Goal: Information Seeking & Learning: Learn about a topic

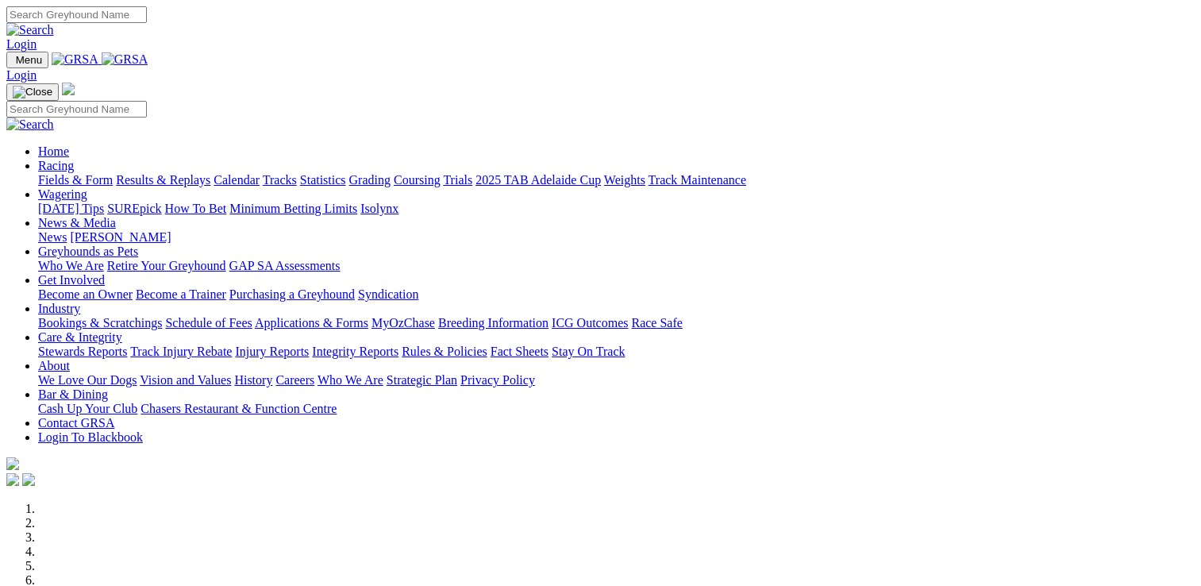
scroll to position [397, 0]
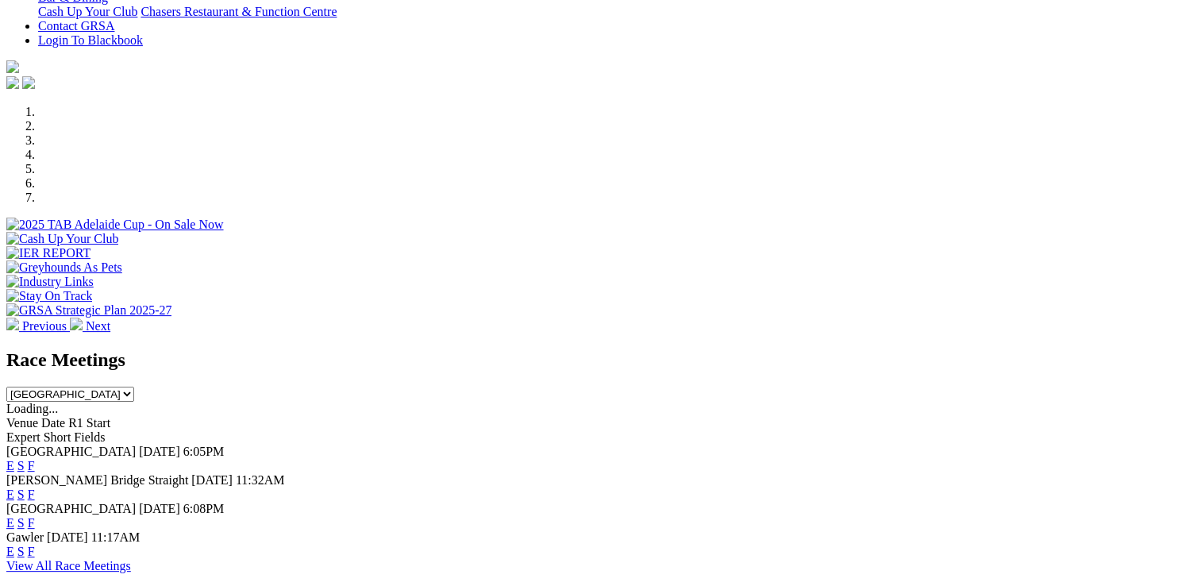
click at [35, 459] on link "F" at bounding box center [31, 465] width 7 height 13
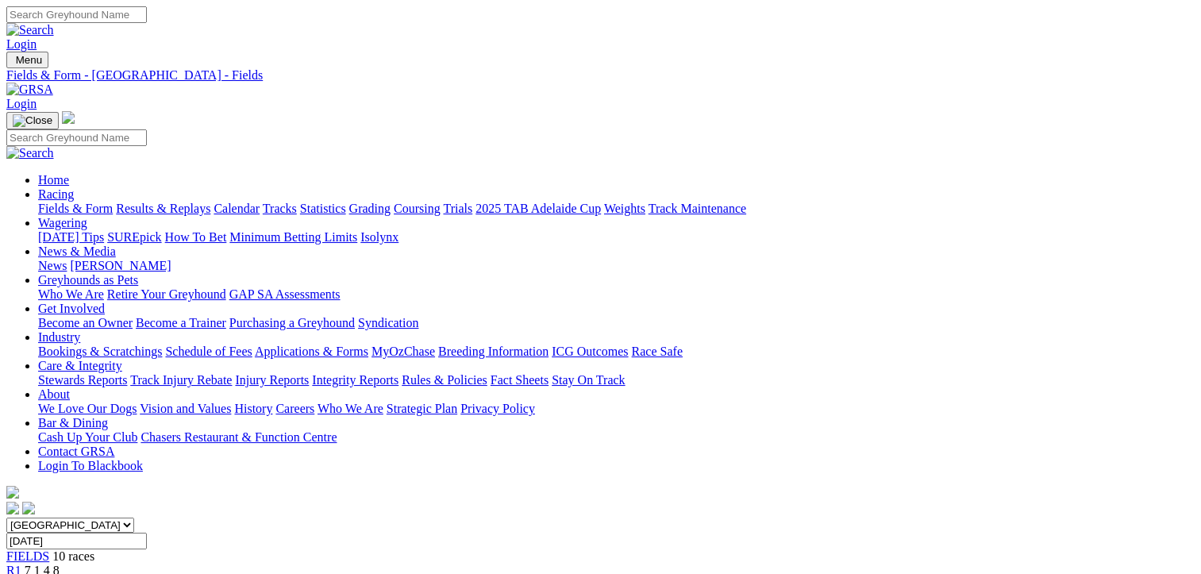
click at [210, 202] on link "Results & Replays" at bounding box center [163, 208] width 94 height 13
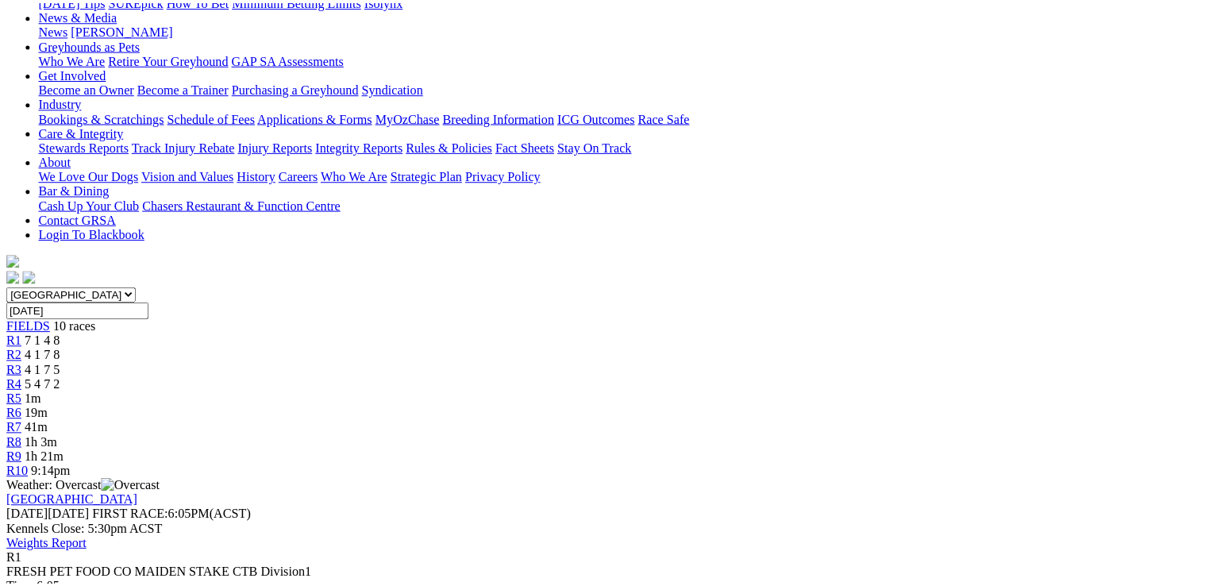
scroll to position [238, 0]
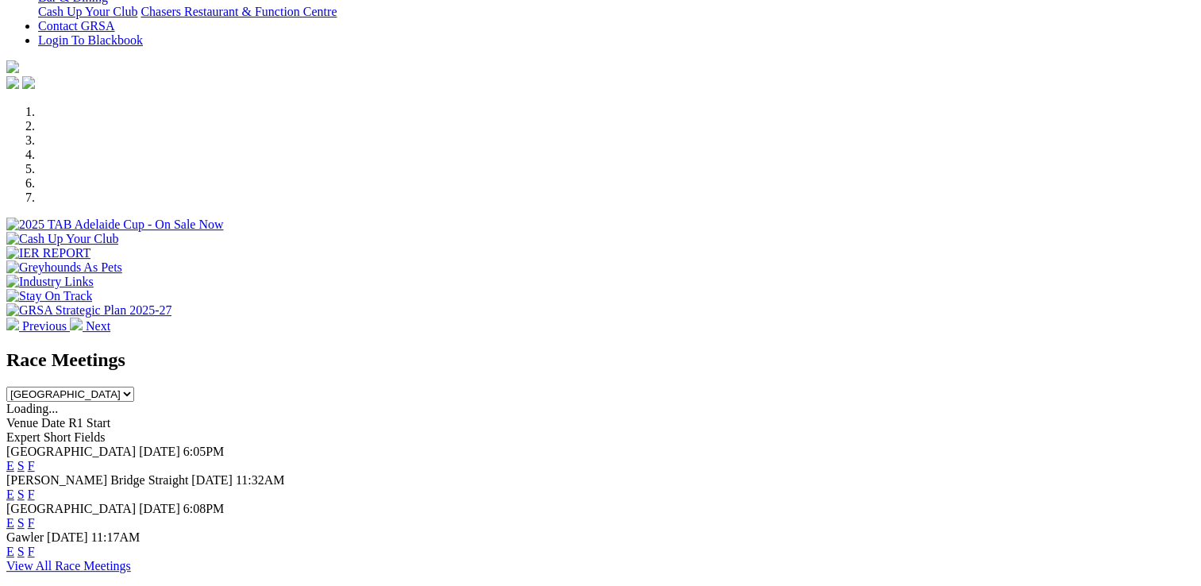
scroll to position [556, 0]
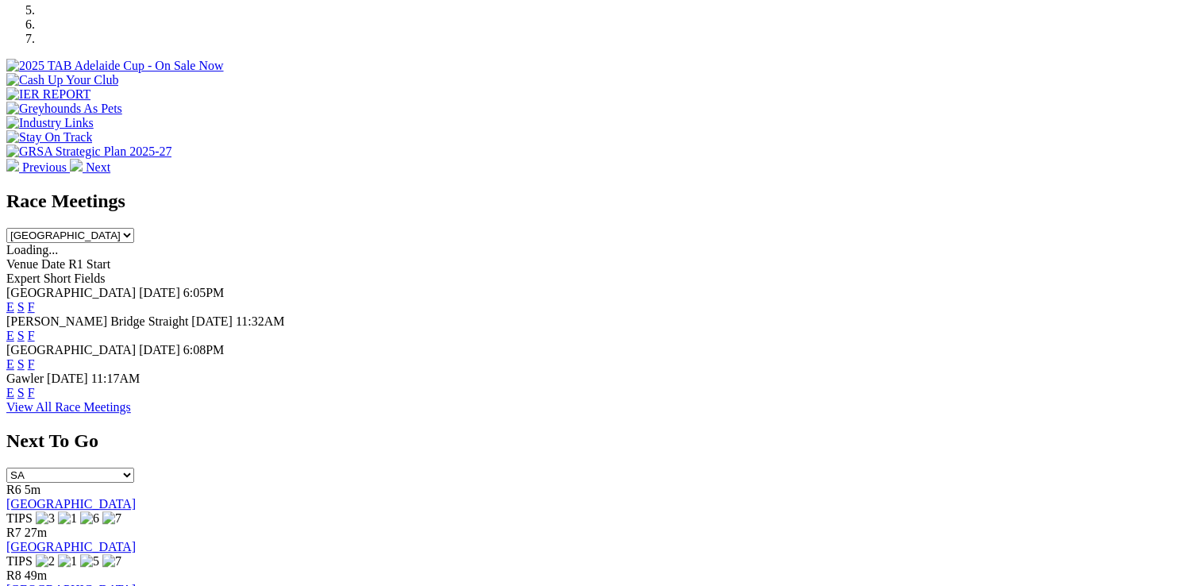
click at [35, 300] on link "F" at bounding box center [31, 306] width 7 height 13
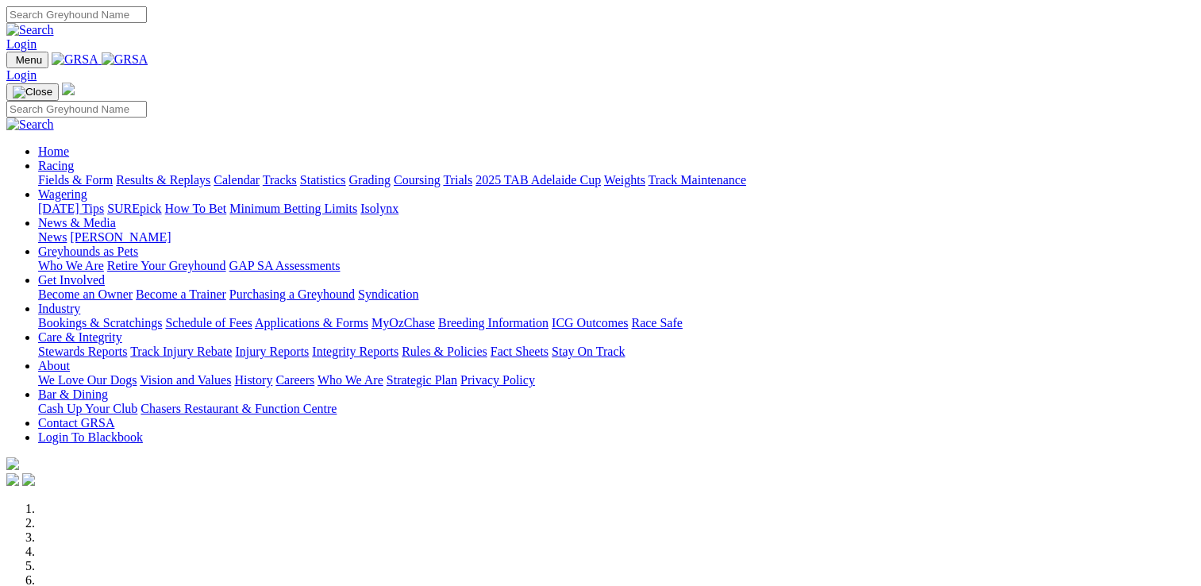
scroll to position [318, 0]
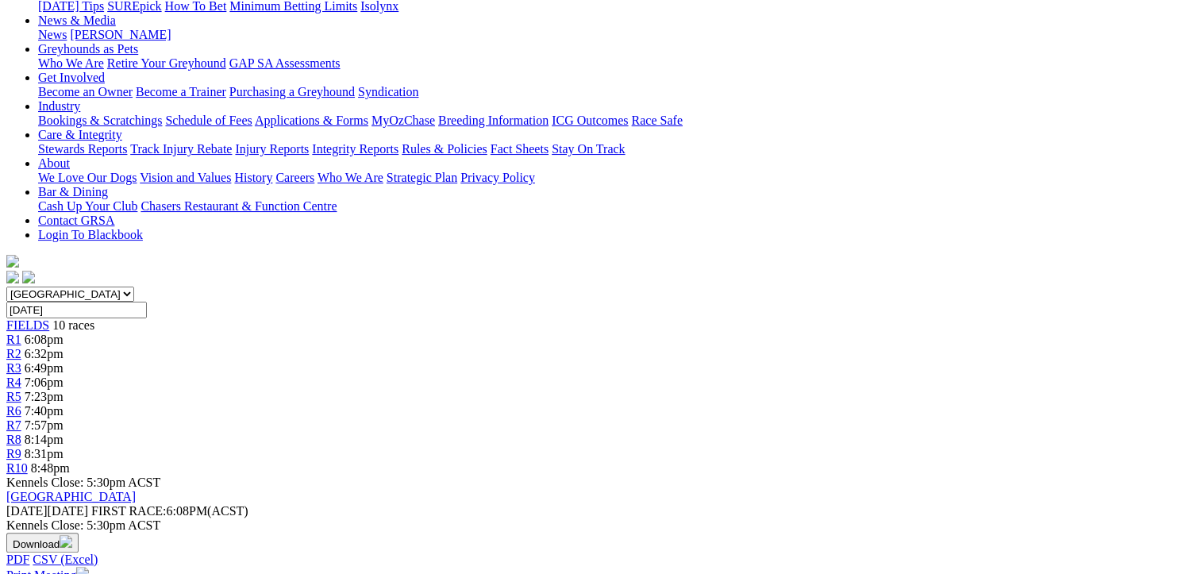
scroll to position [159, 0]
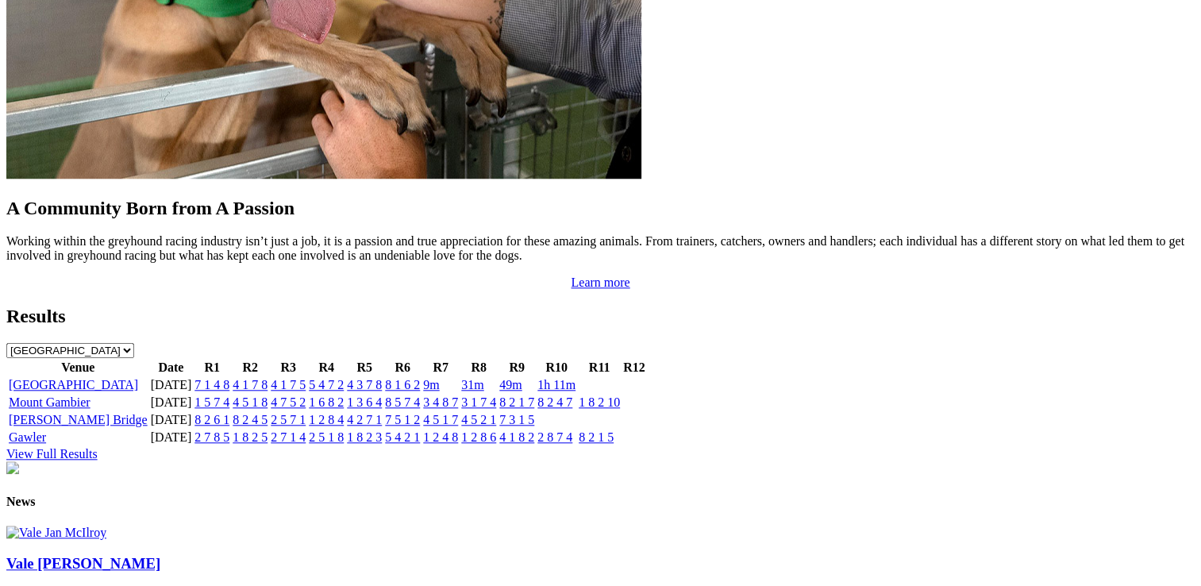
scroll to position [1588, 0]
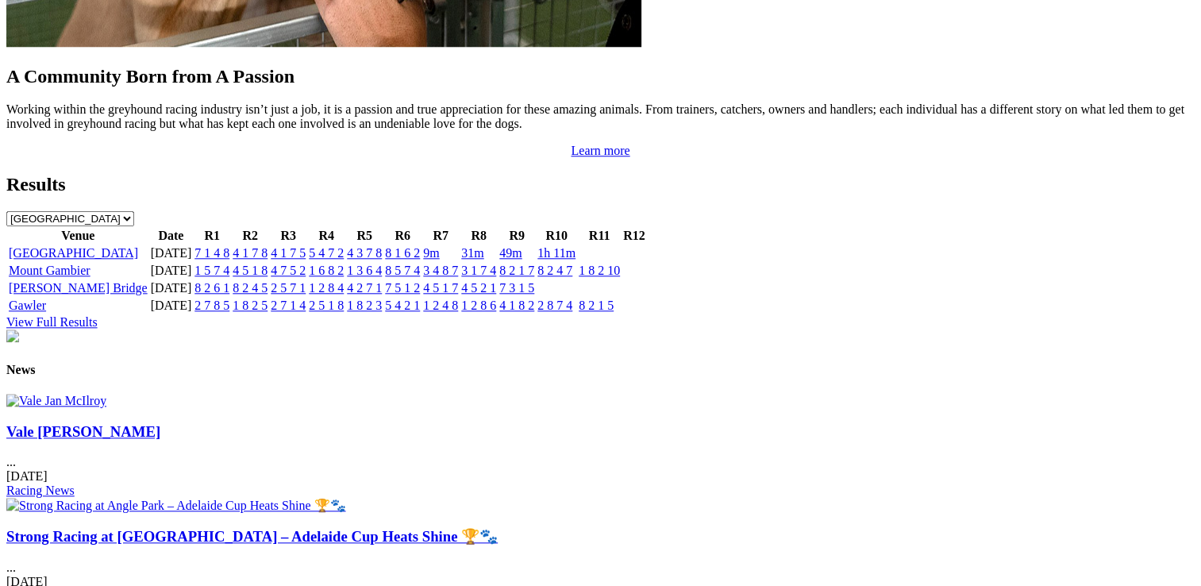
click at [98, 315] on link "View Full Results" at bounding box center [51, 321] width 91 height 13
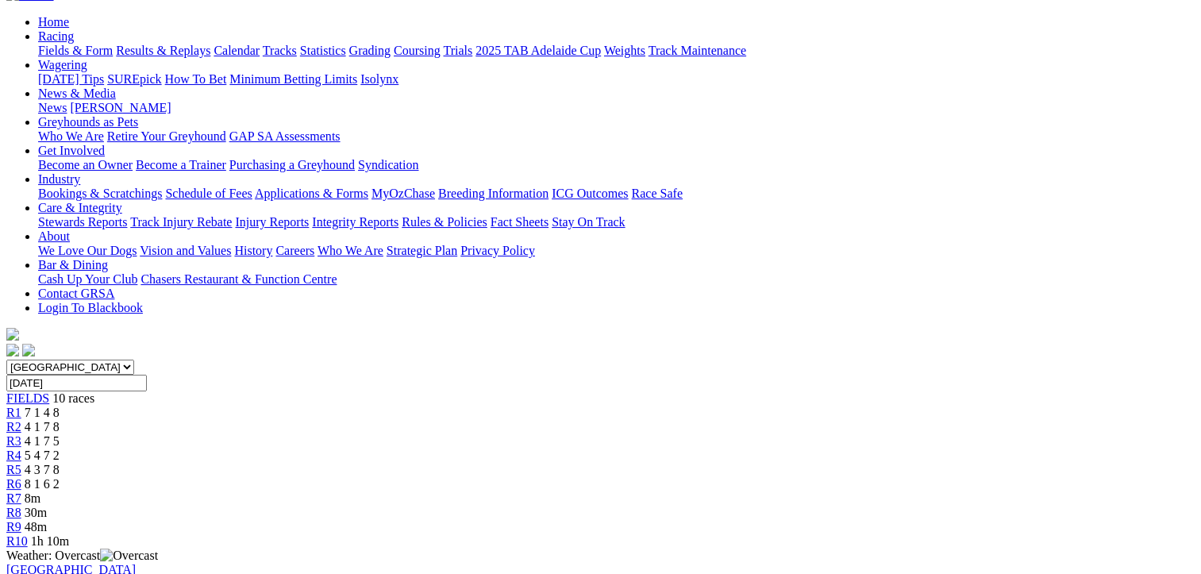
scroll to position [159, 0]
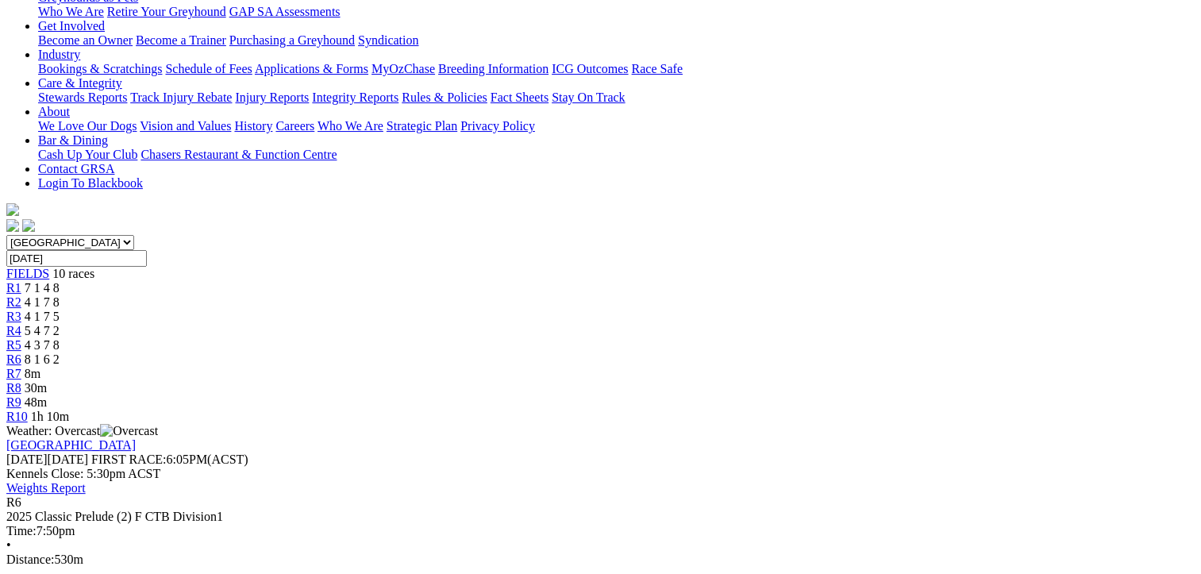
scroll to position [397, 0]
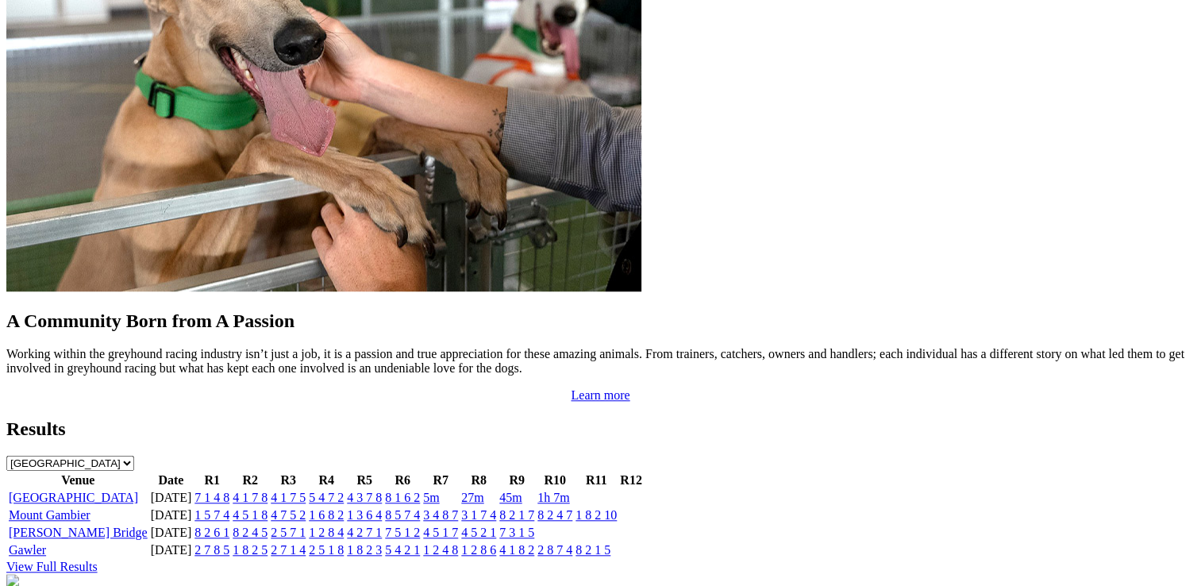
scroll to position [1350, 0]
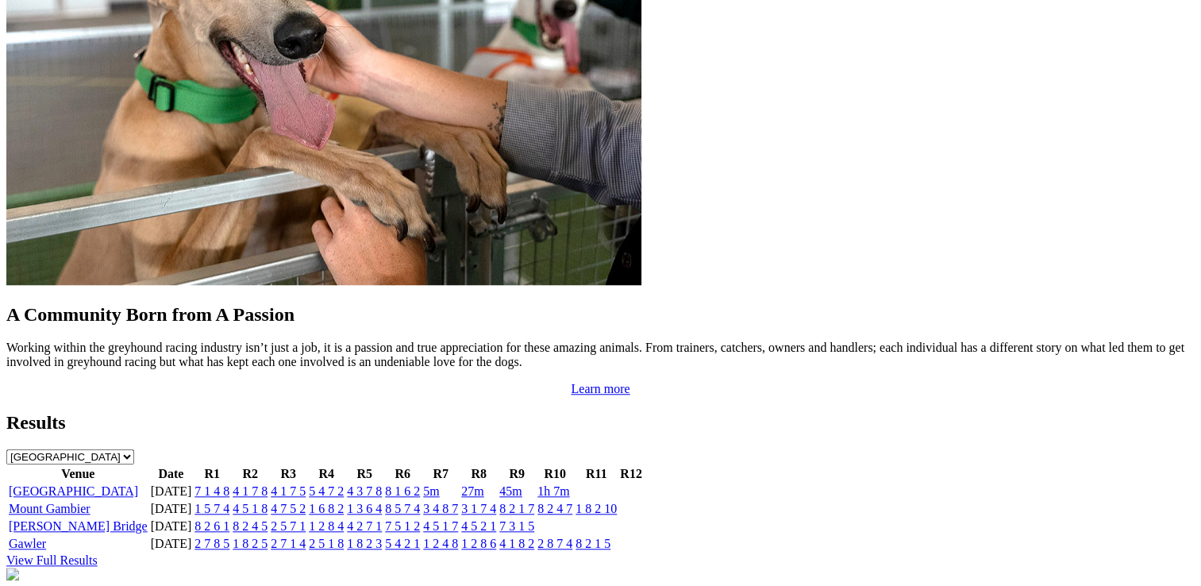
click at [98, 553] on link "View Full Results" at bounding box center [51, 559] width 91 height 13
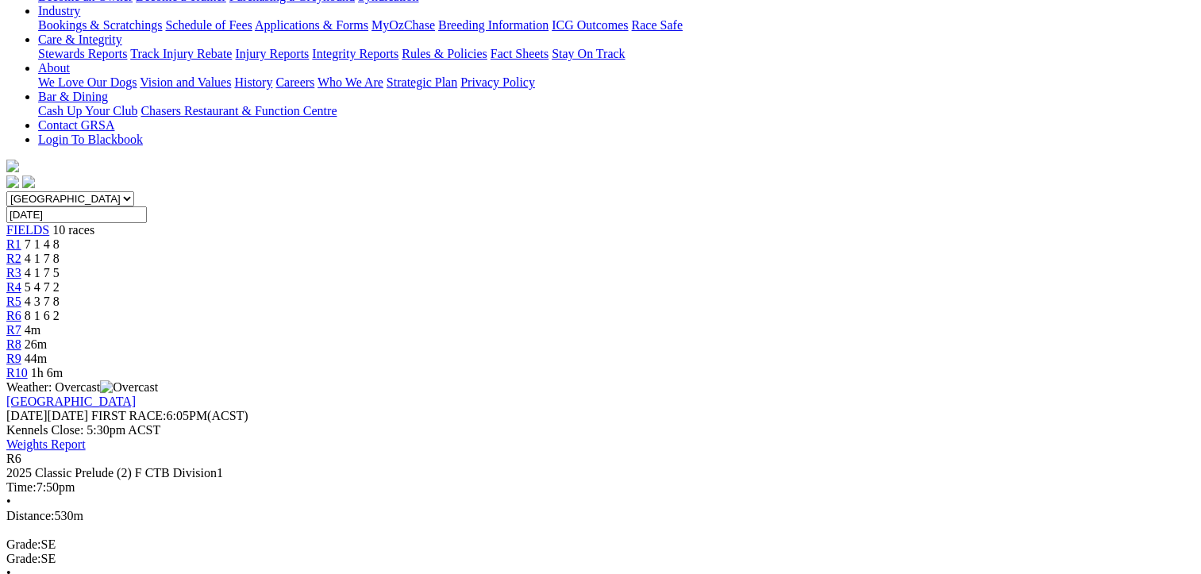
scroll to position [238, 0]
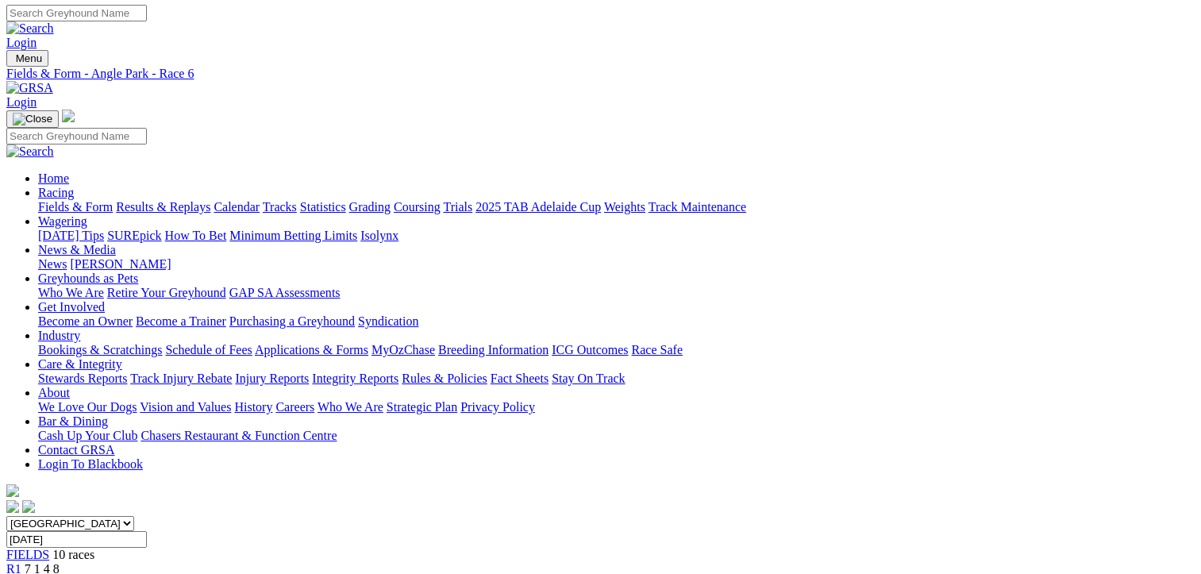
scroll to position [0, 0]
click at [21, 564] on span "R1" at bounding box center [13, 570] width 15 height 13
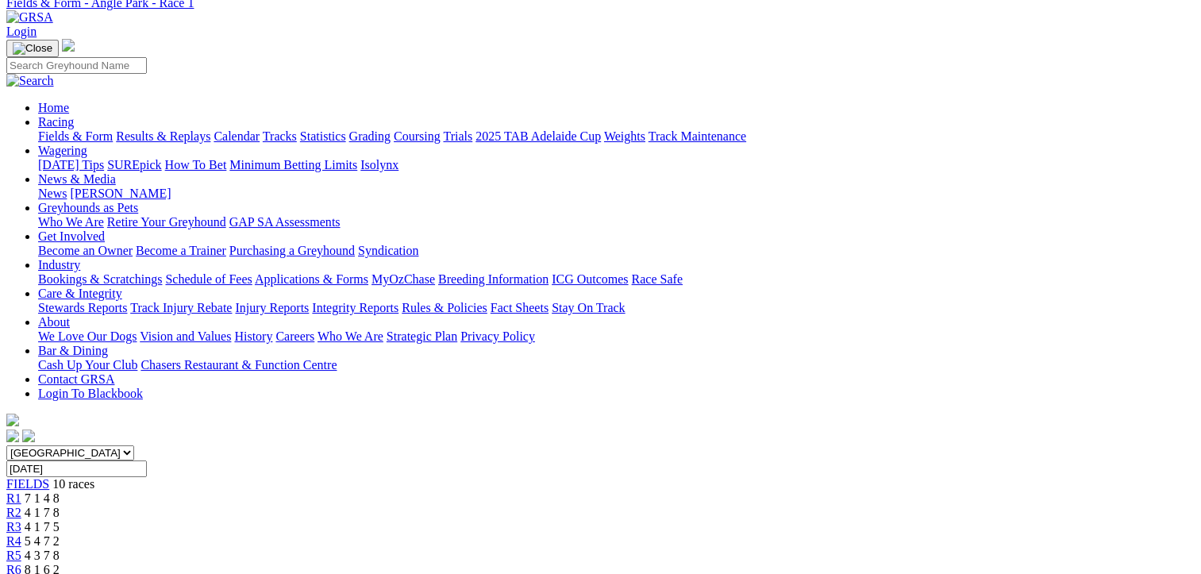
scroll to position [238, 0]
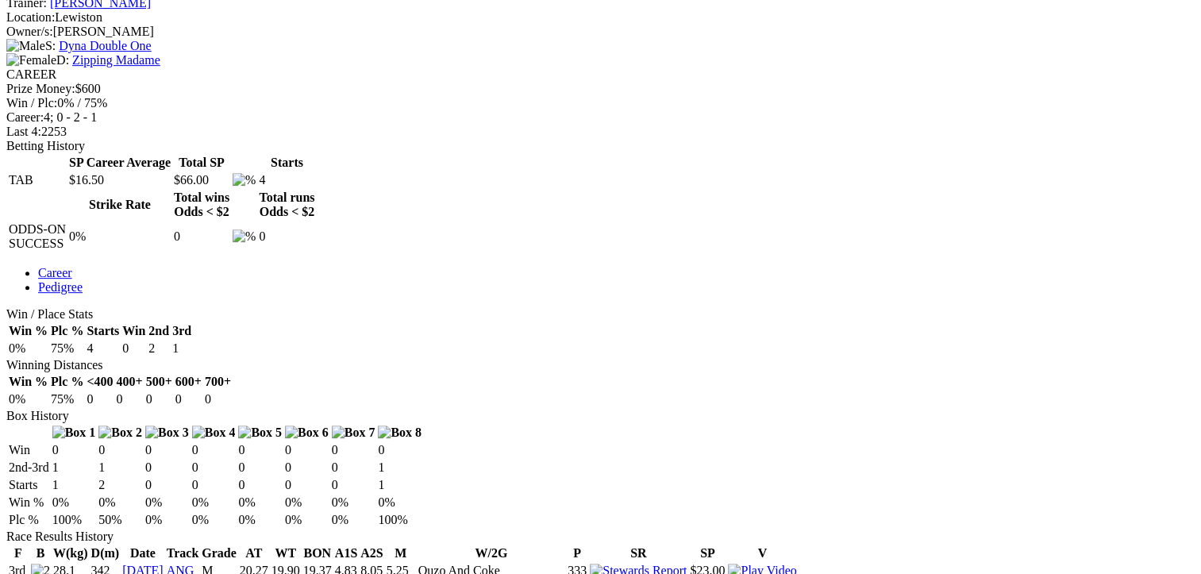
scroll to position [635, 0]
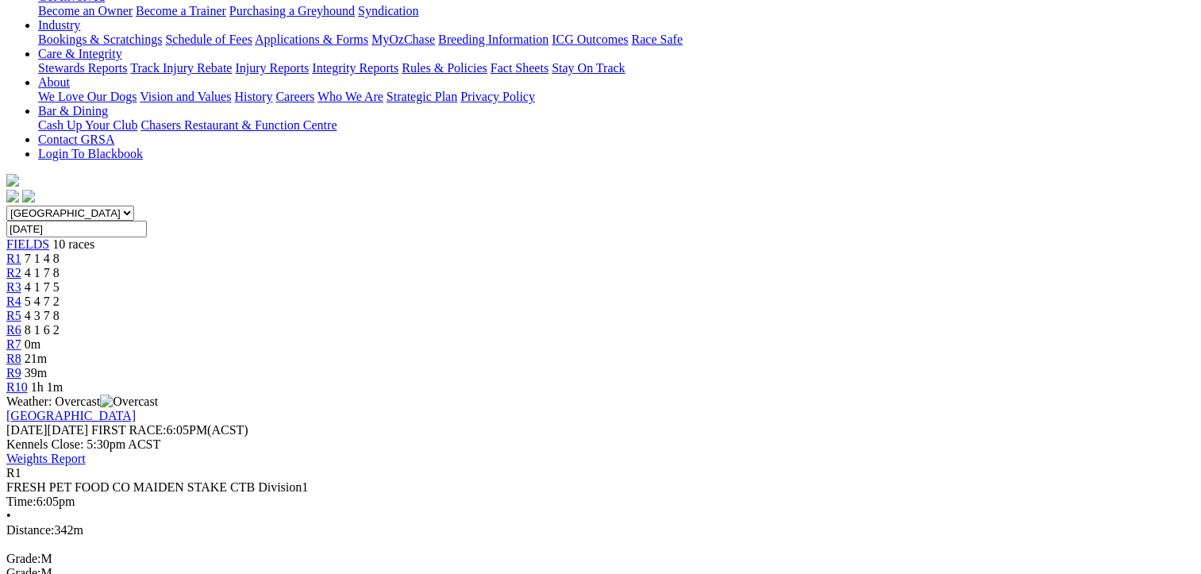
scroll to position [397, 0]
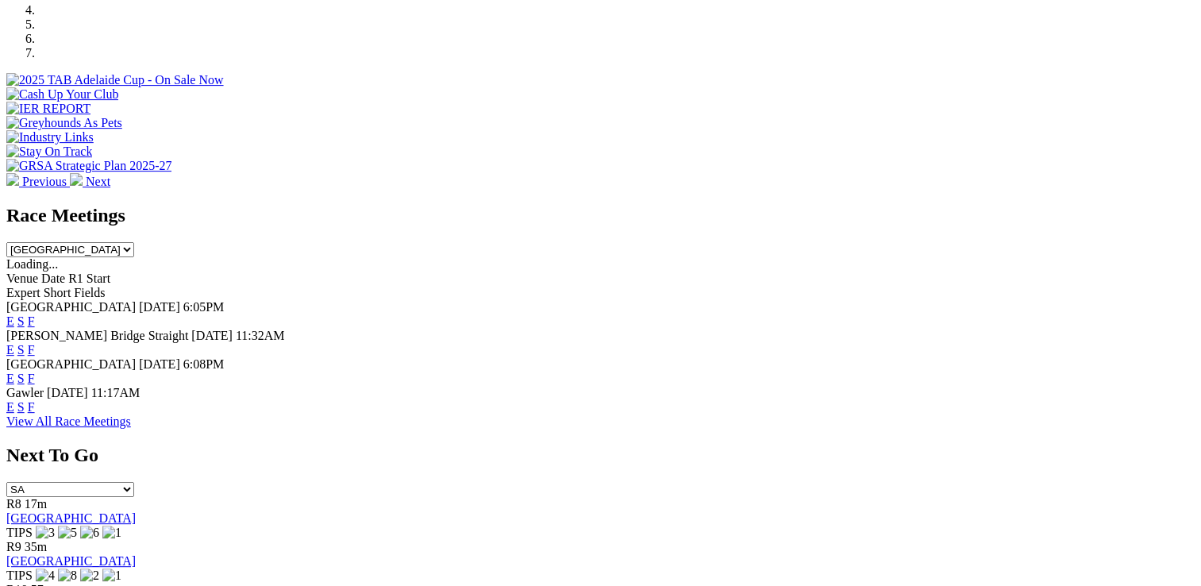
scroll to position [556, 0]
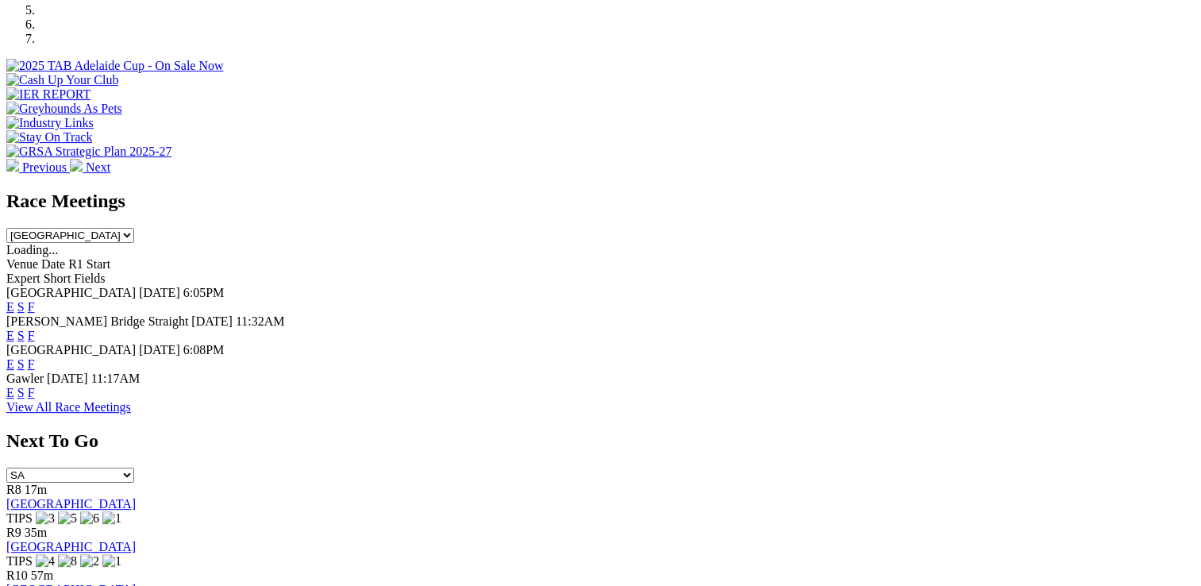
click at [35, 357] on link "F" at bounding box center [31, 363] width 7 height 13
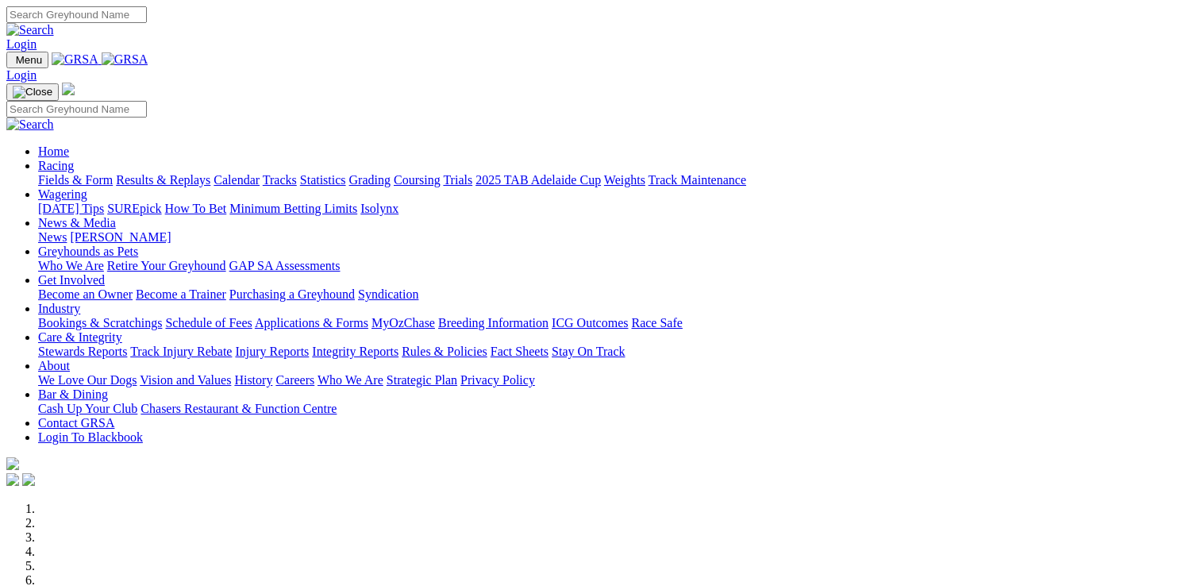
scroll to position [556, 0]
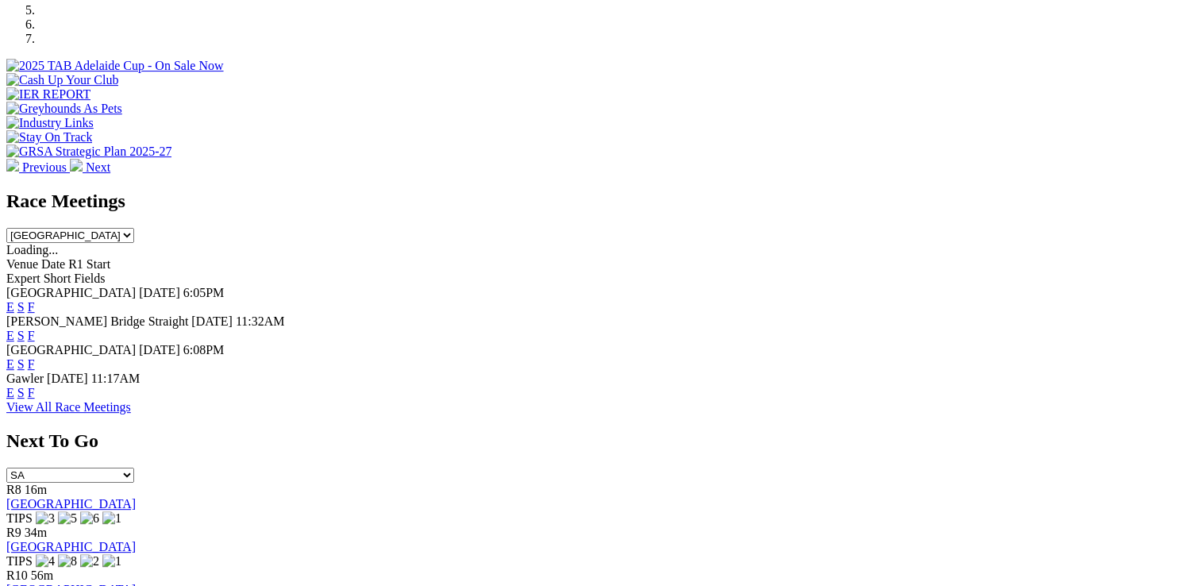
click at [35, 300] on link "F" at bounding box center [31, 306] width 7 height 13
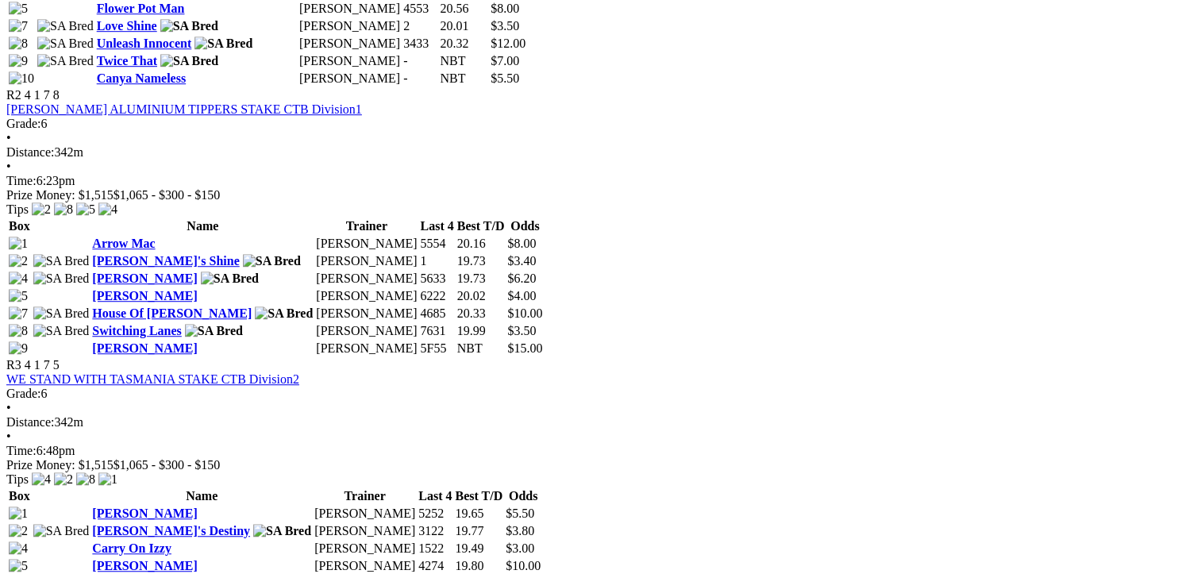
scroll to position [1032, 0]
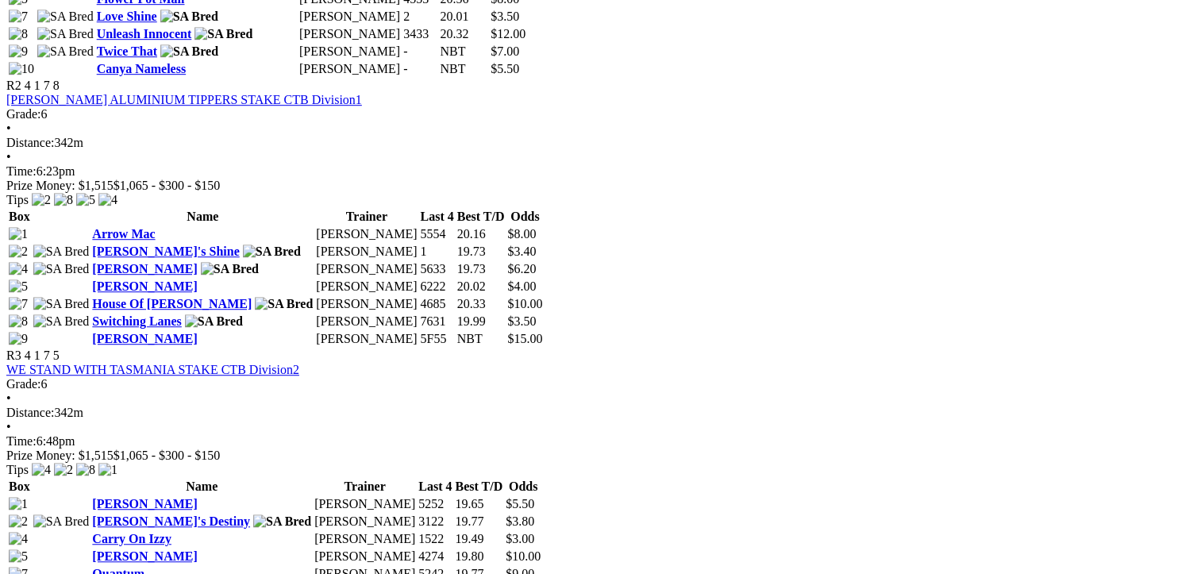
scroll to position [1032, 0]
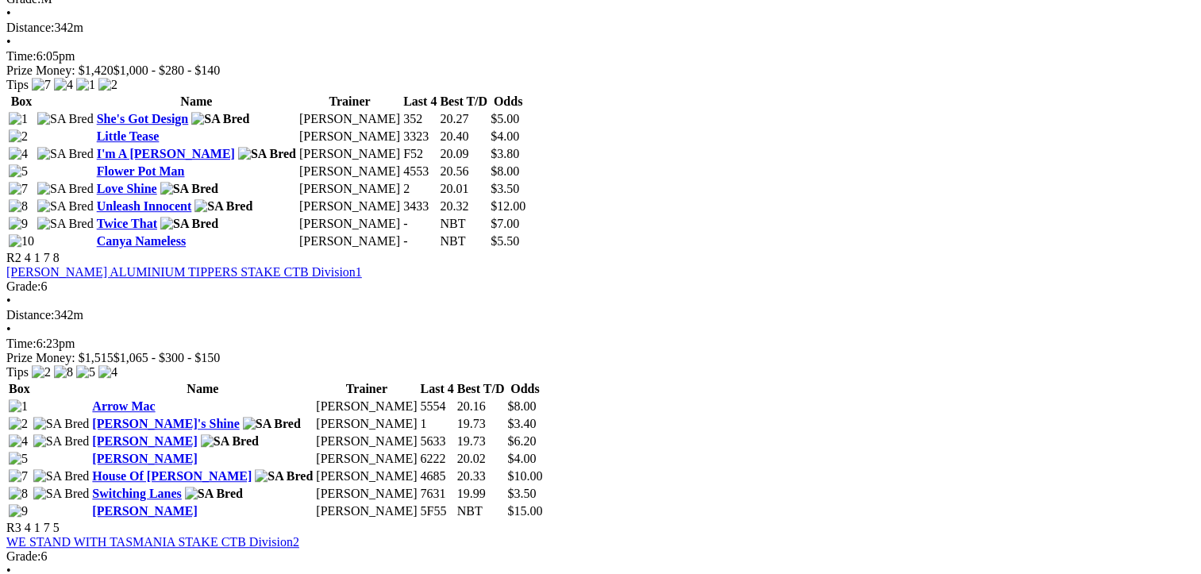
scroll to position [953, 0]
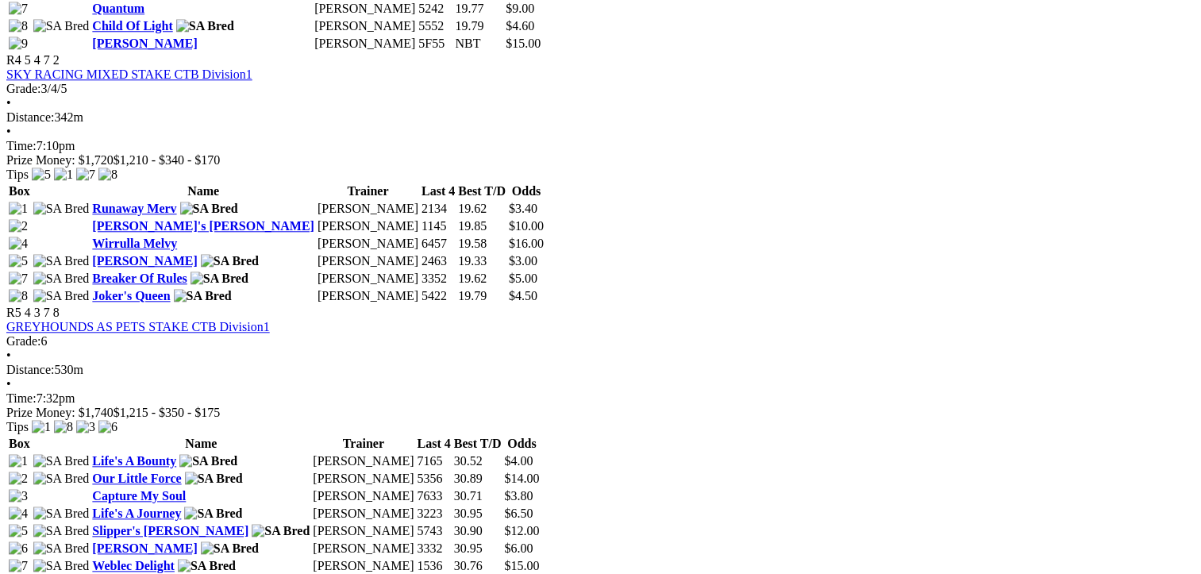
scroll to position [1429, 0]
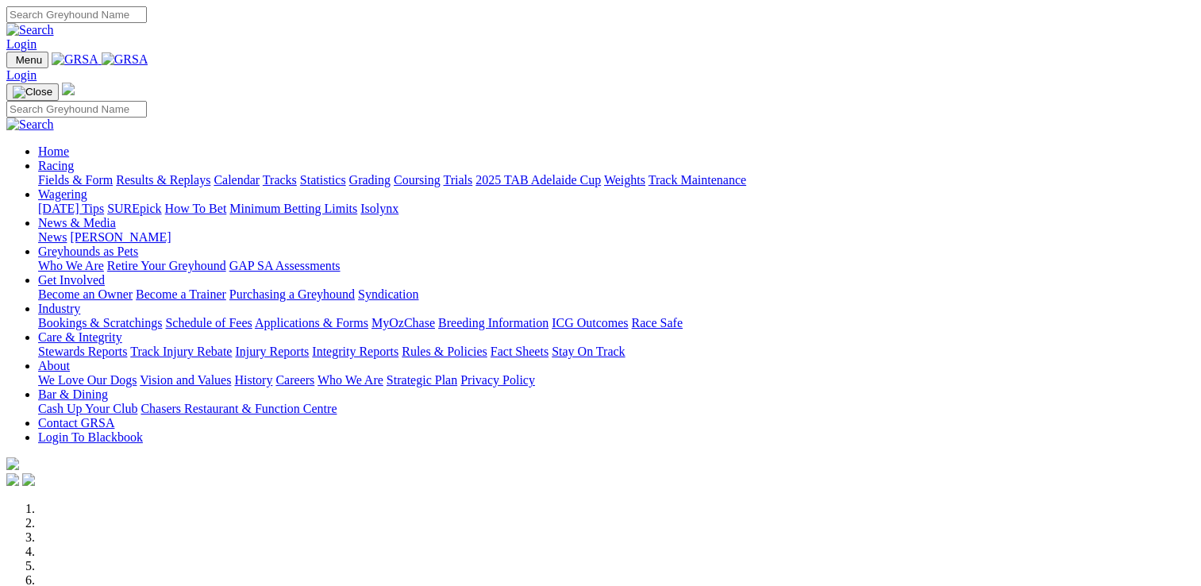
scroll to position [318, 0]
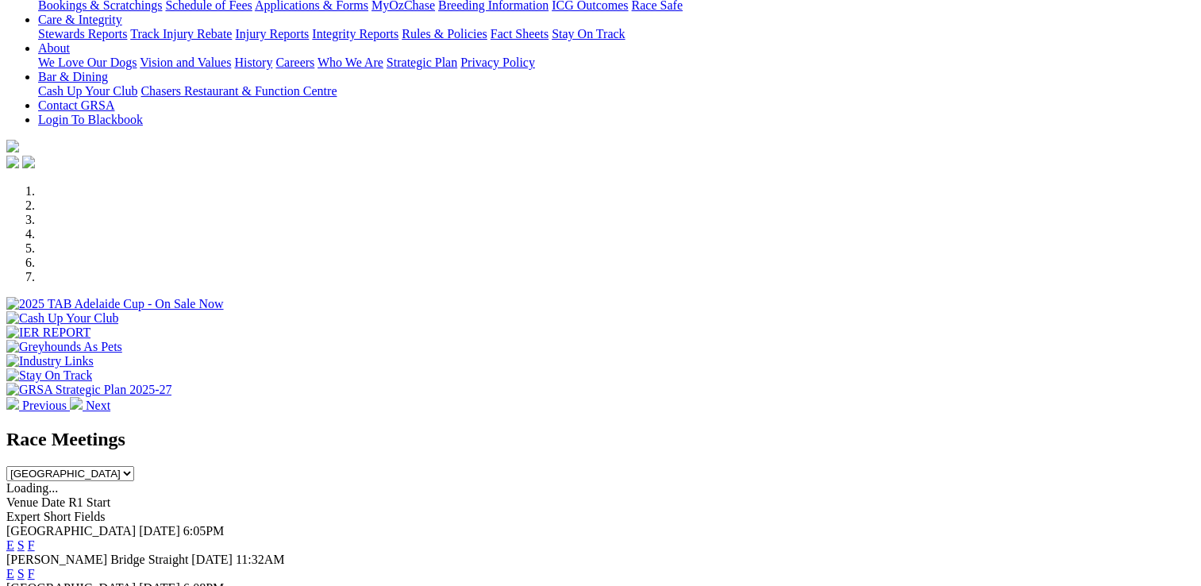
click at [35, 538] on link "F" at bounding box center [31, 544] width 7 height 13
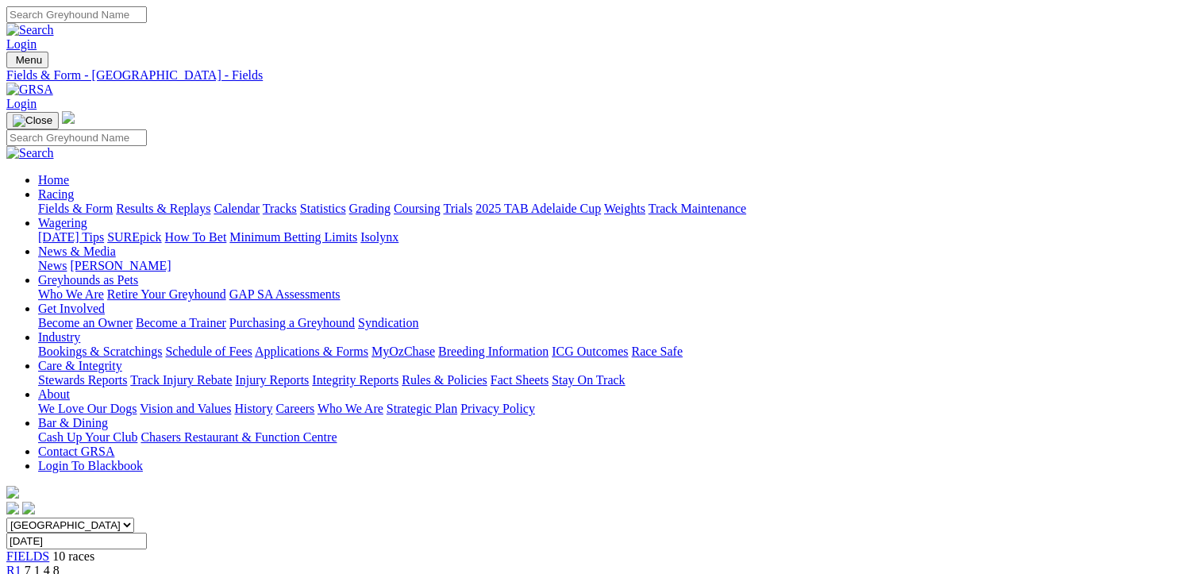
click at [210, 202] on link "Results & Replays" at bounding box center [163, 208] width 94 height 13
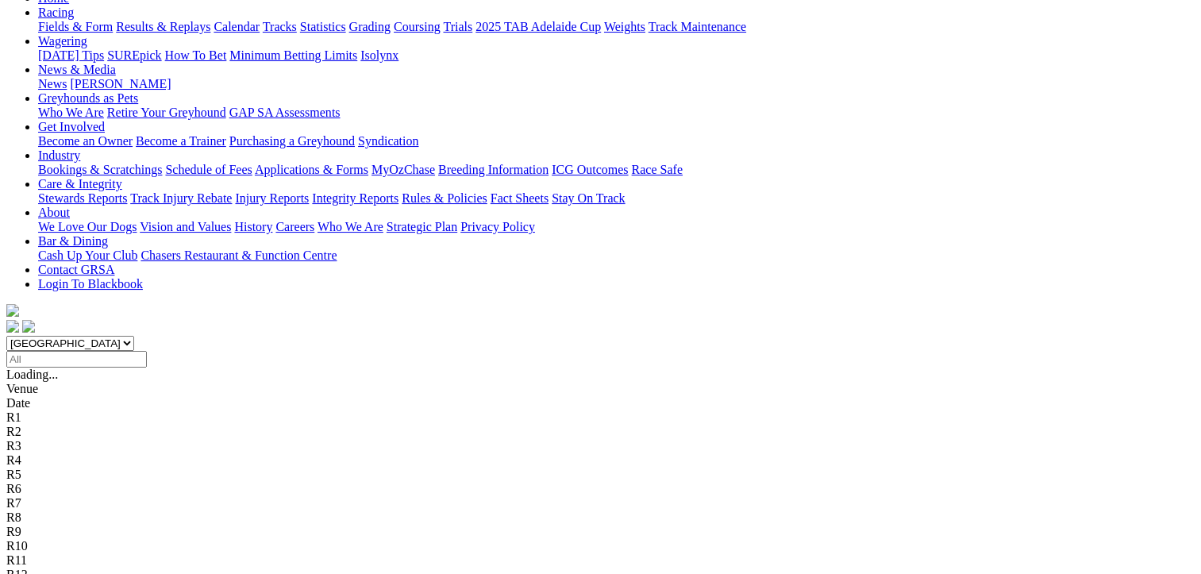
scroll to position [238, 0]
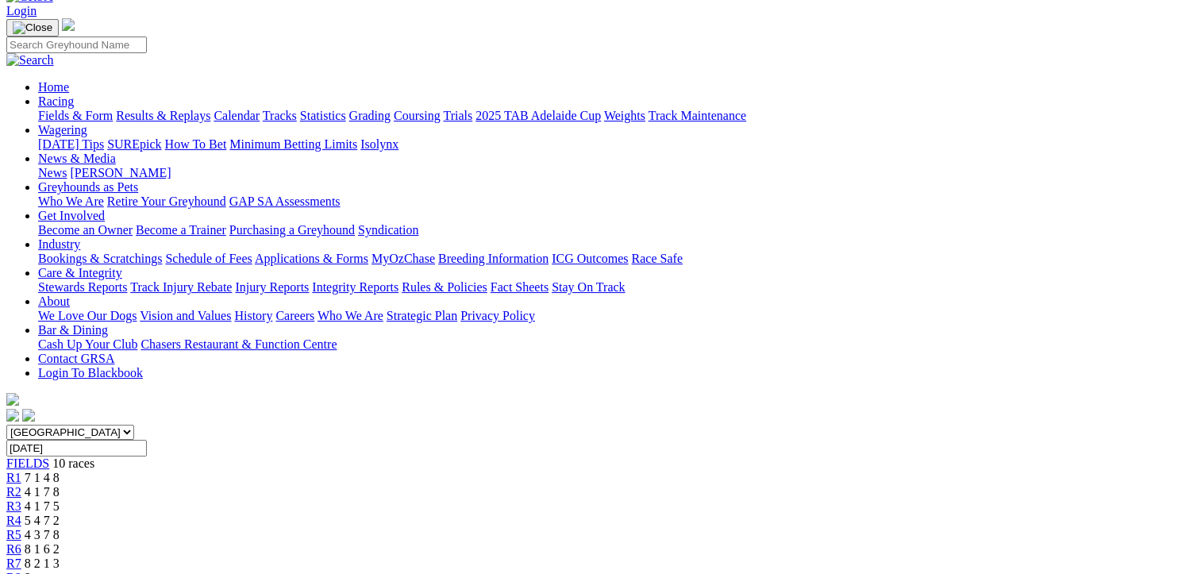
scroll to position [79, 0]
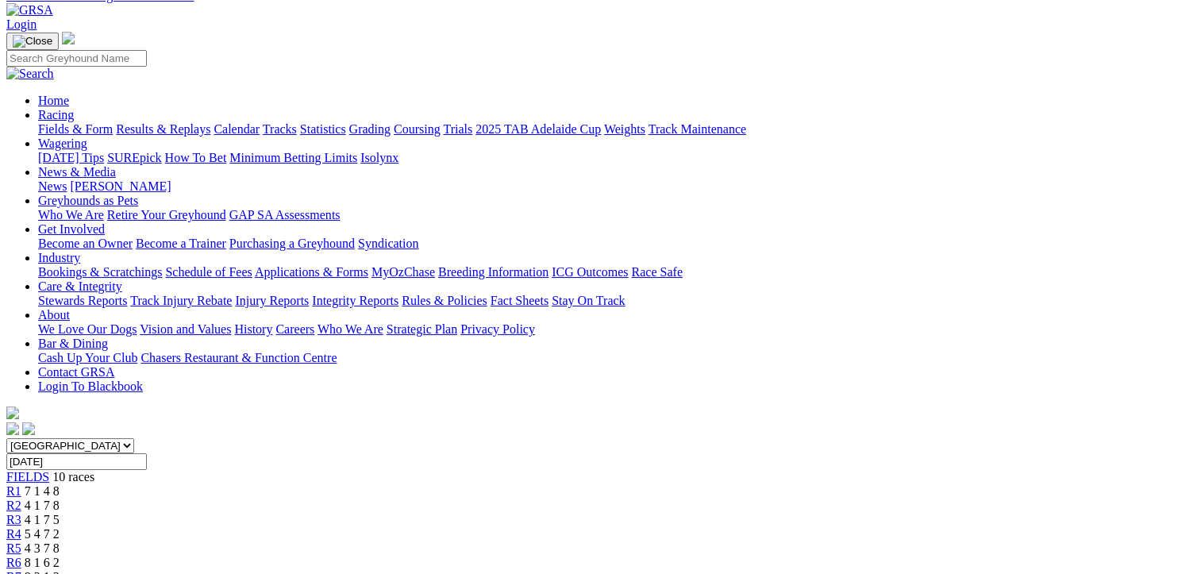
click at [21, 556] on span "R6" at bounding box center [13, 562] width 15 height 13
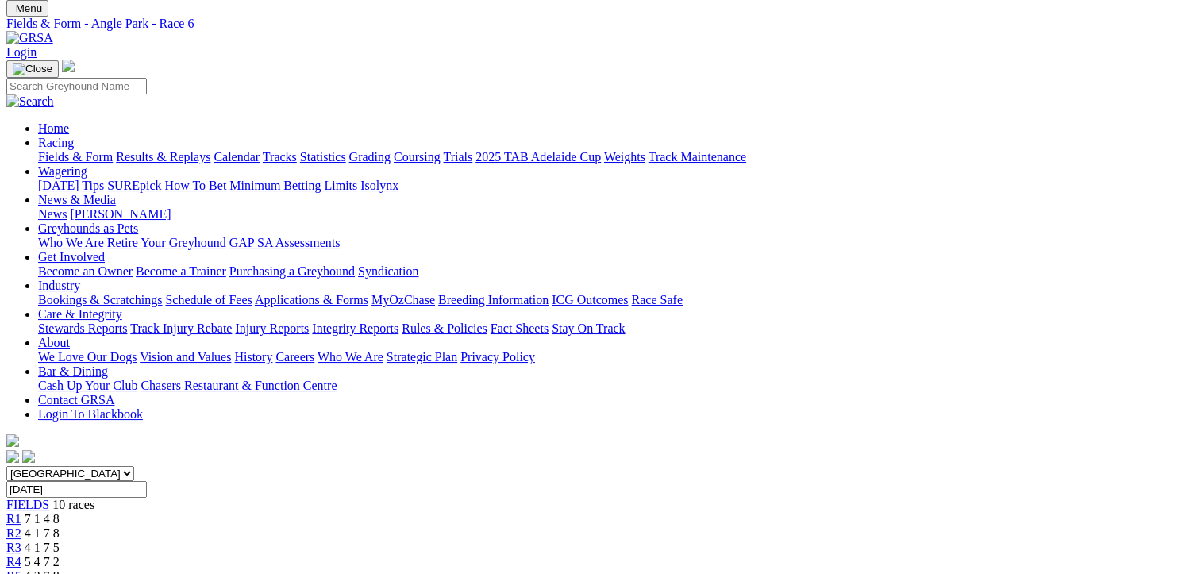
scroll to position [79, 0]
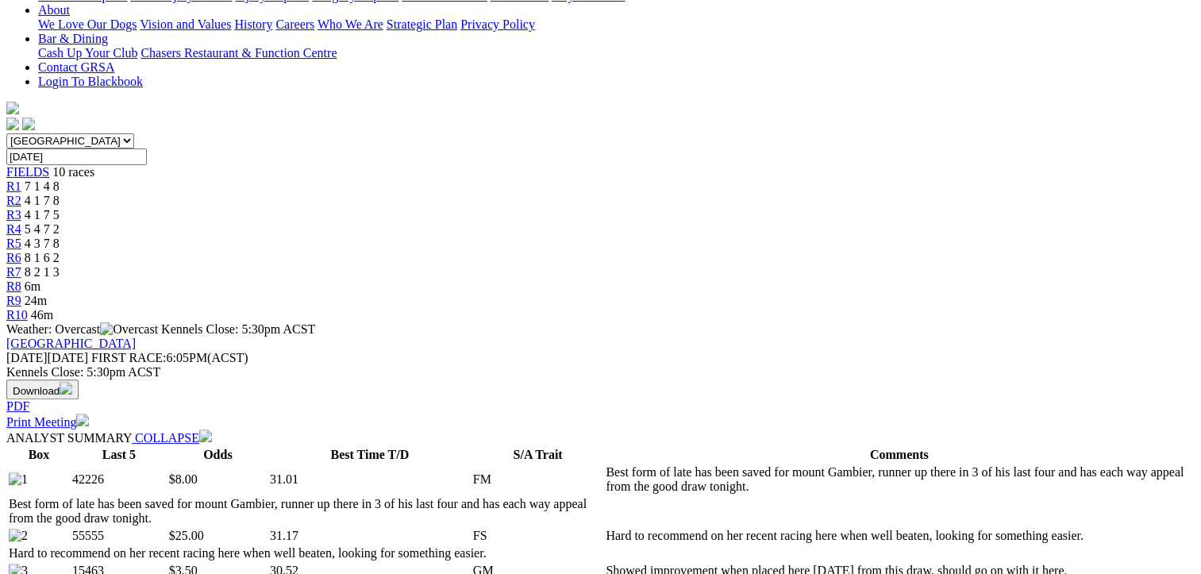
scroll to position [397, 0]
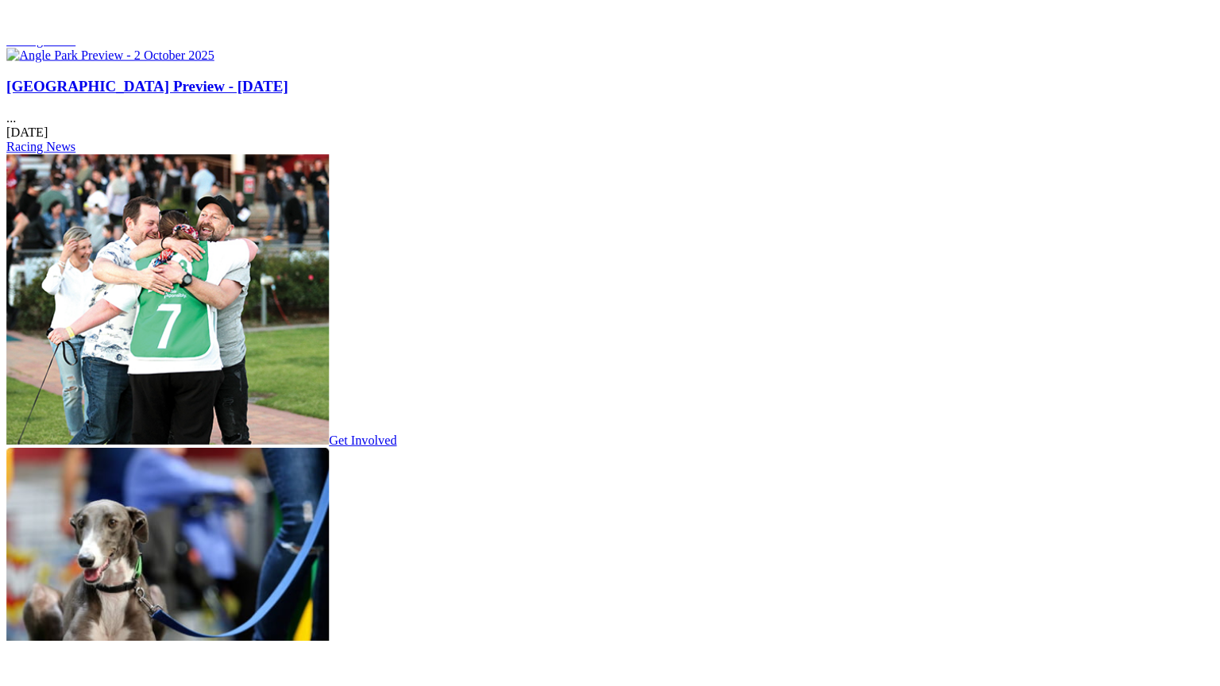
scroll to position [2305, 0]
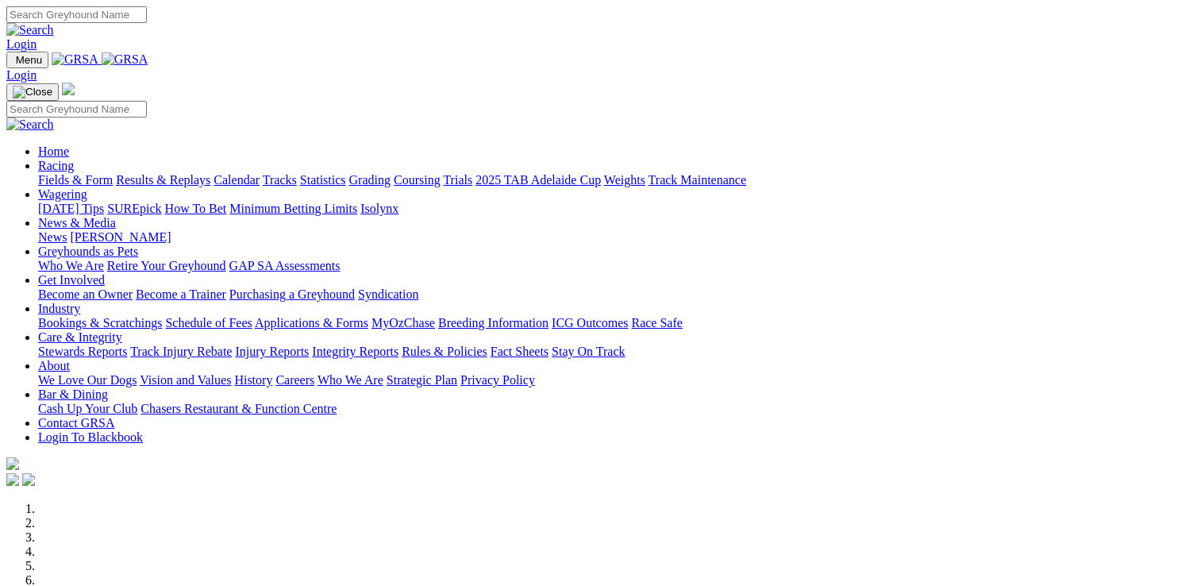
scroll to position [318, 0]
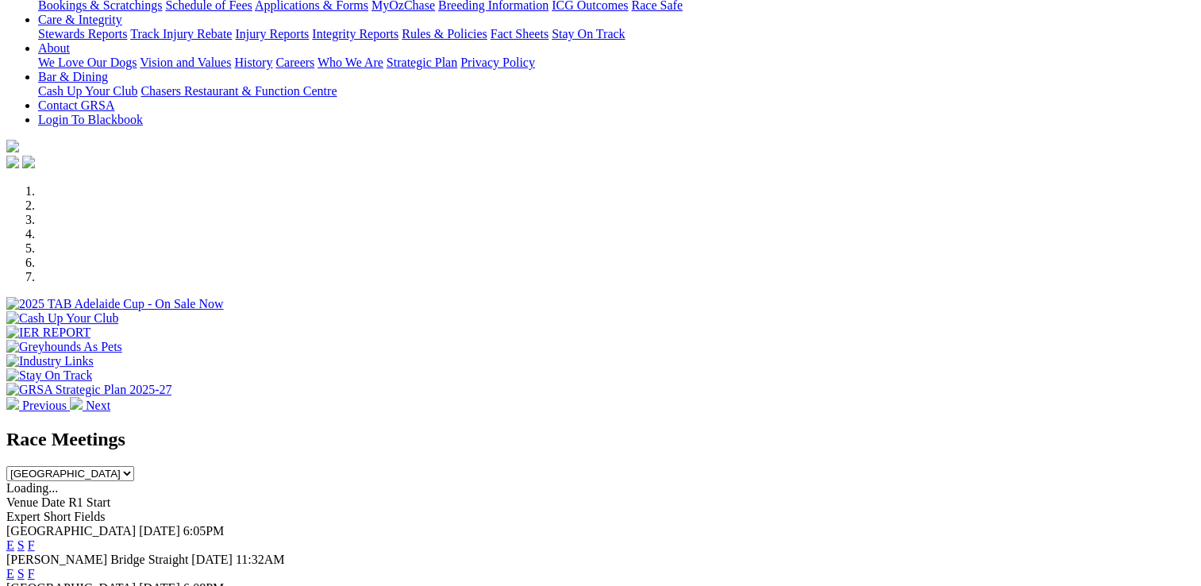
click at [35, 538] on link "F" at bounding box center [31, 544] width 7 height 13
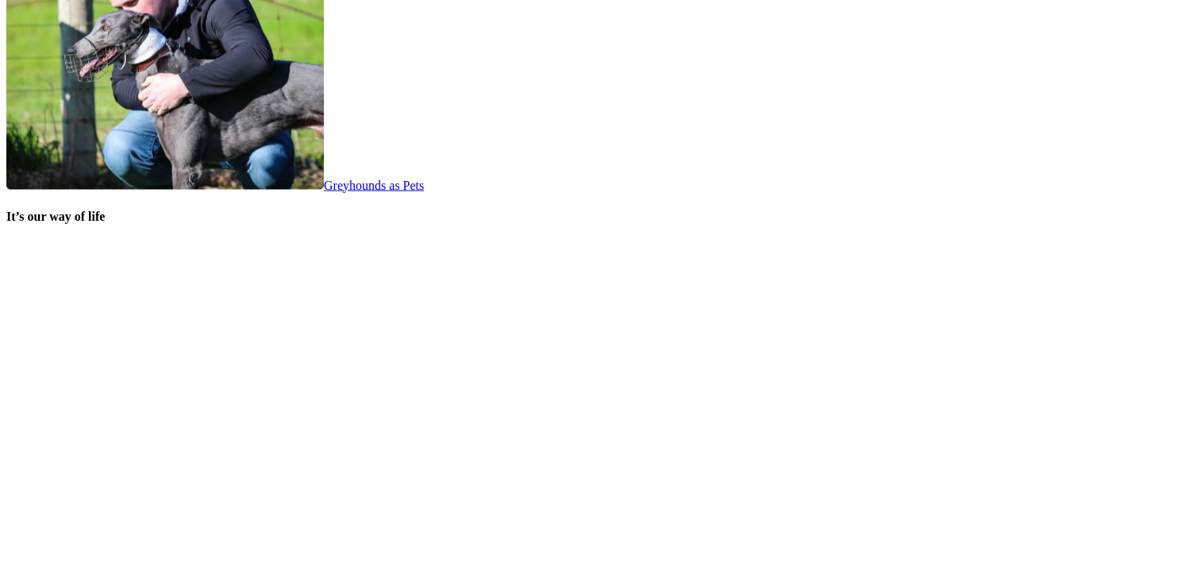
scroll to position [3255, 0]
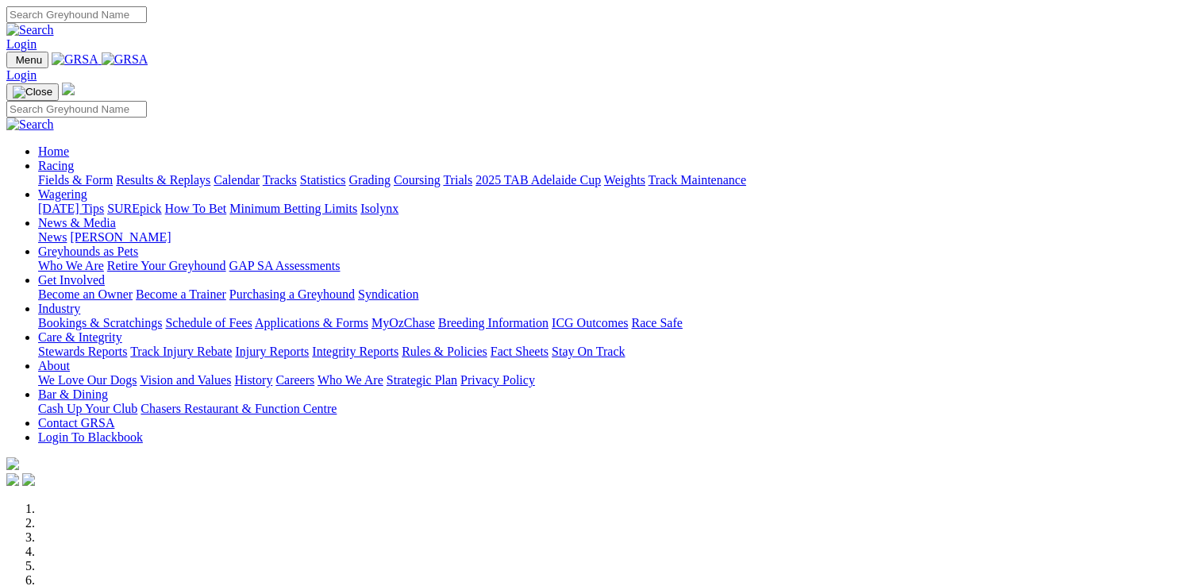
scroll to position [476, 0]
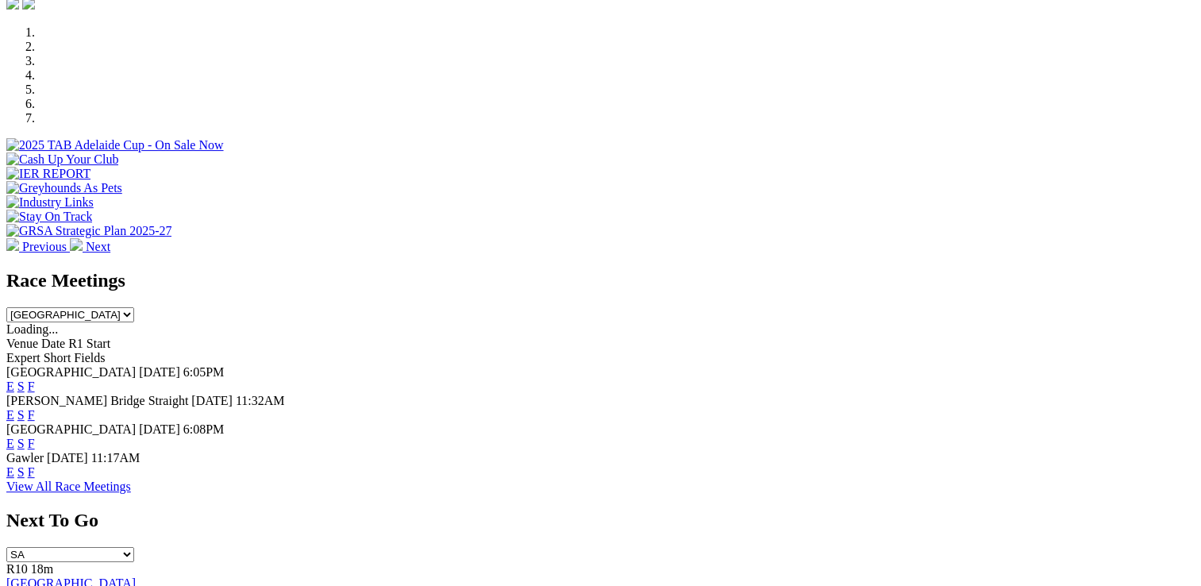
click at [35, 380] on link "F" at bounding box center [31, 386] width 7 height 13
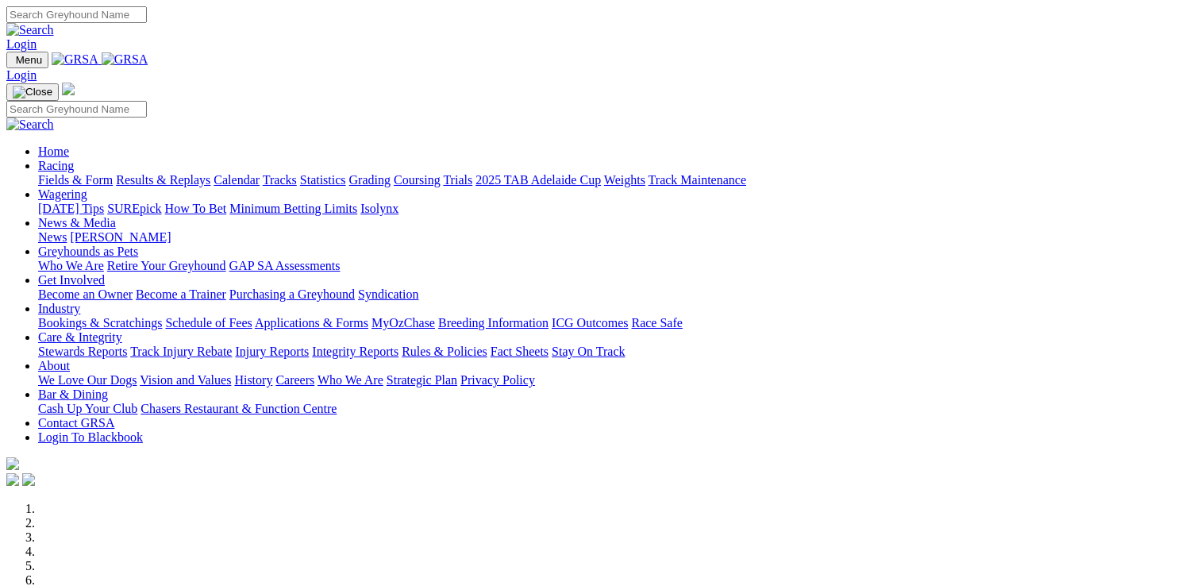
scroll to position [556, 0]
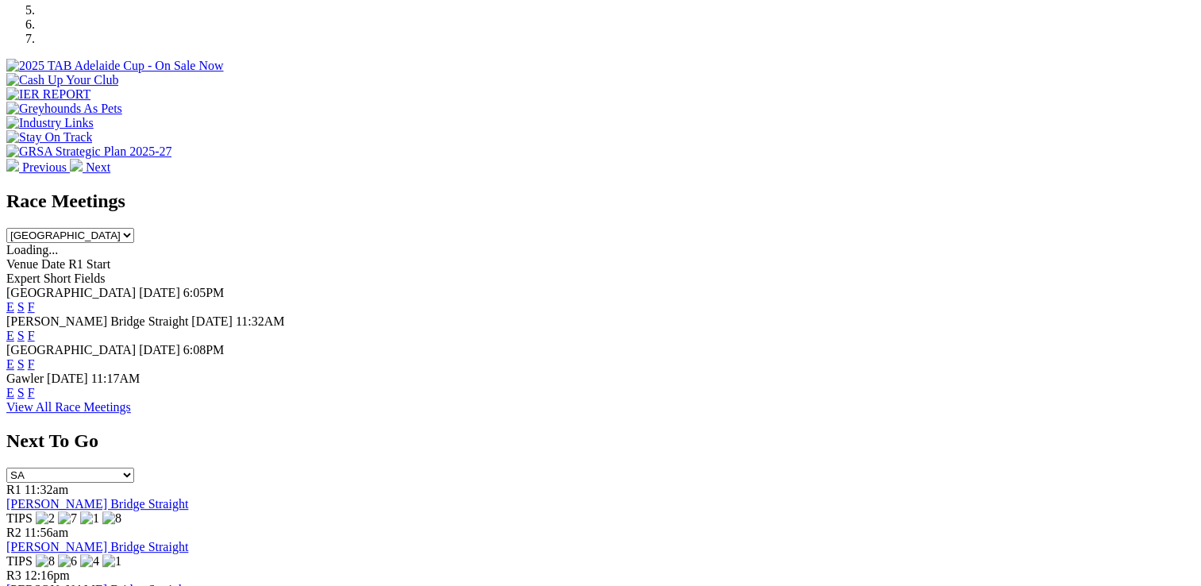
click at [35, 300] on link "F" at bounding box center [31, 306] width 7 height 13
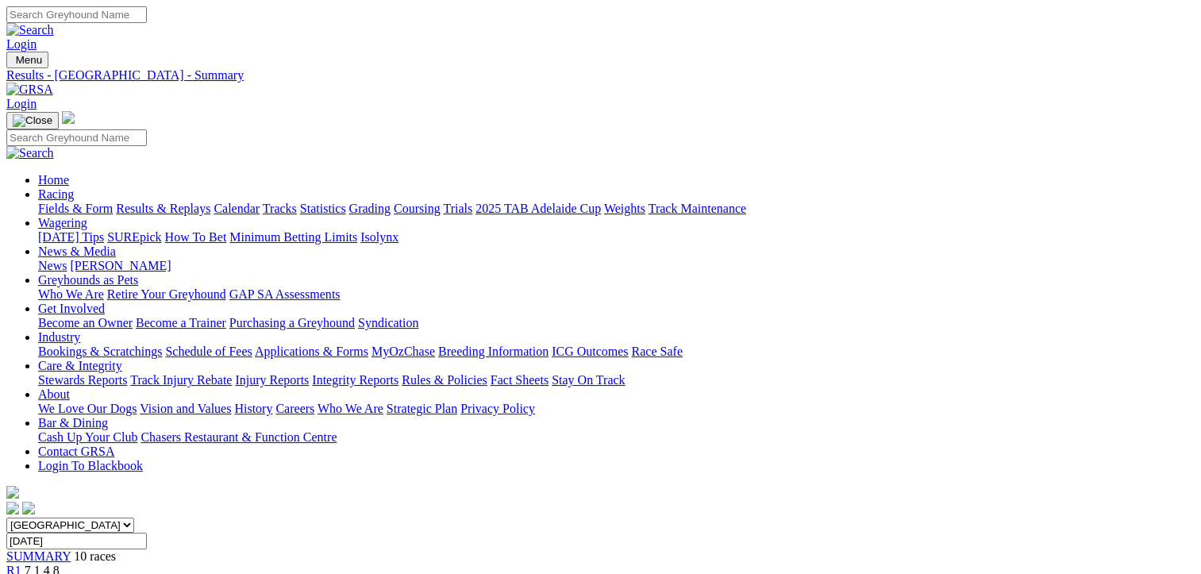
scroll to position [318, 0]
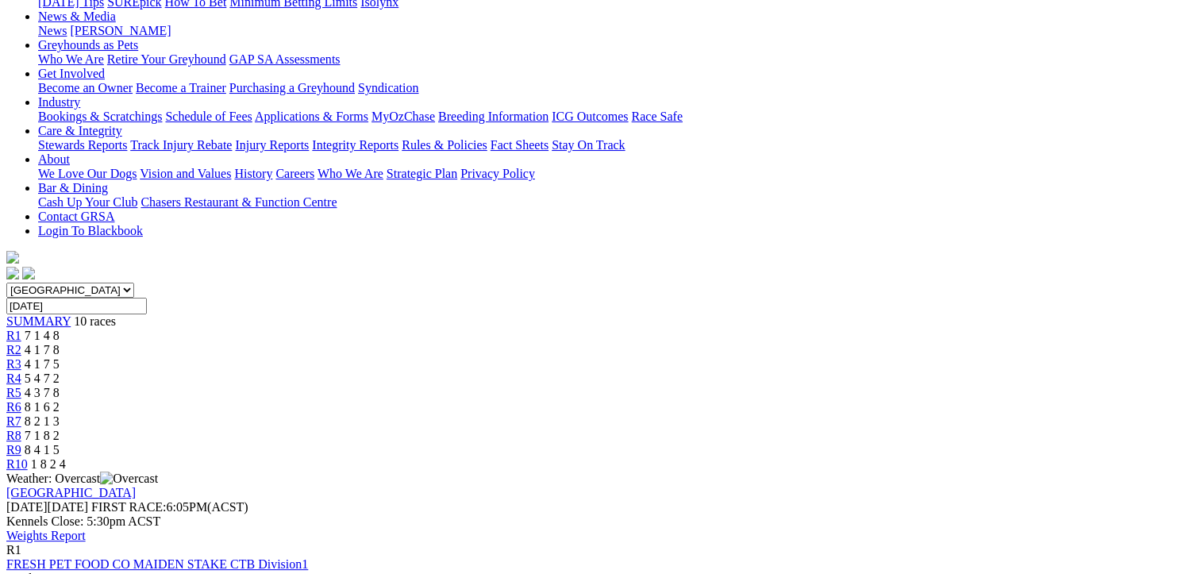
scroll to position [238, 0]
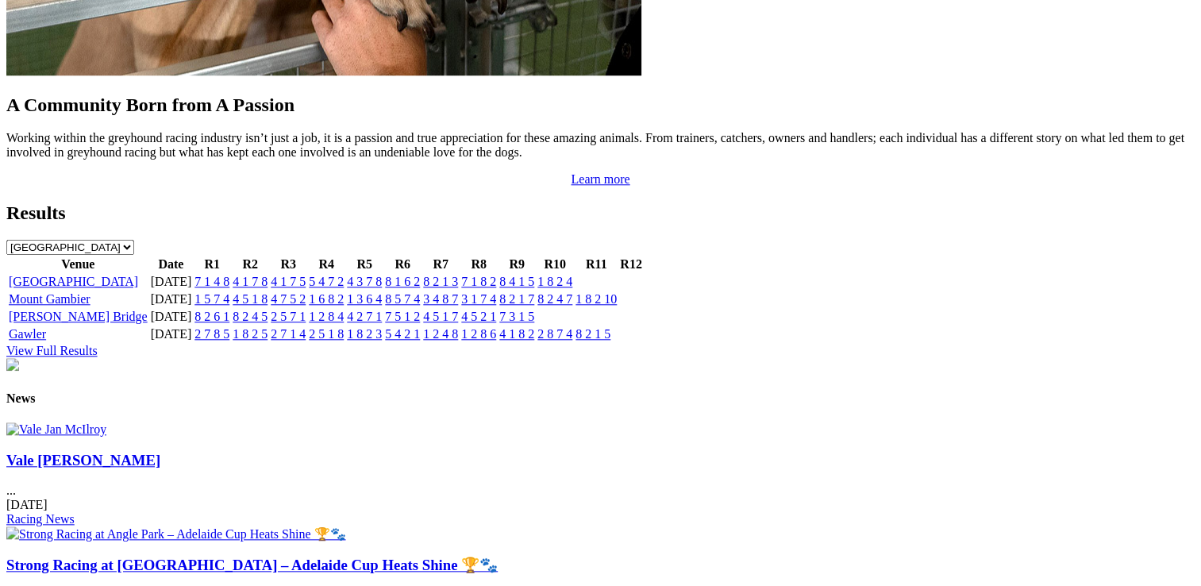
scroll to position [1588, 0]
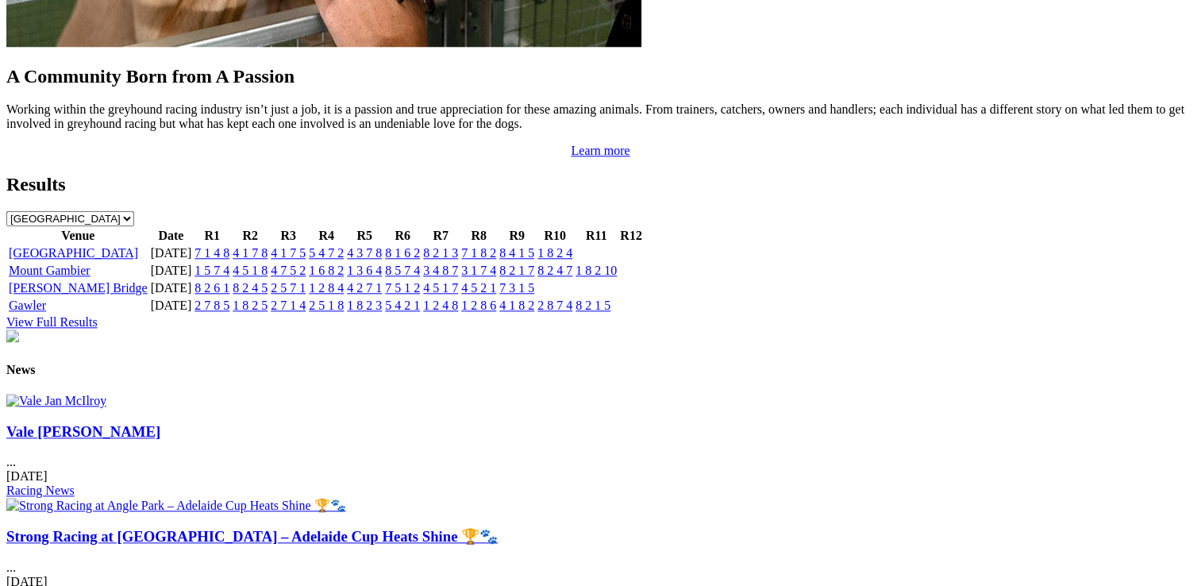
click at [98, 315] on link "View Full Results" at bounding box center [51, 321] width 91 height 13
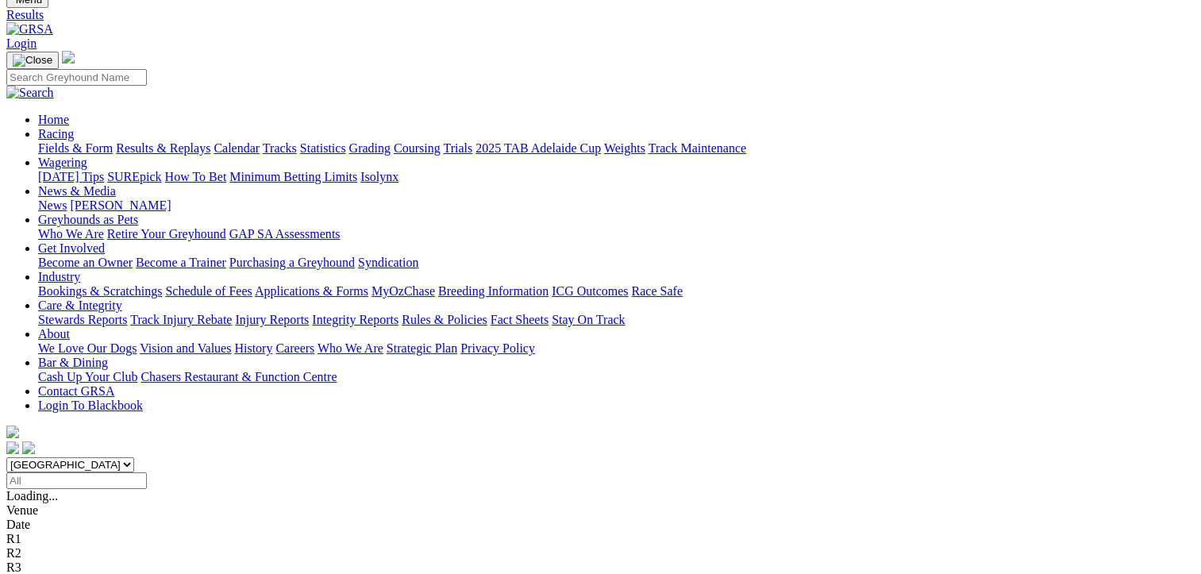
scroll to position [64, 0]
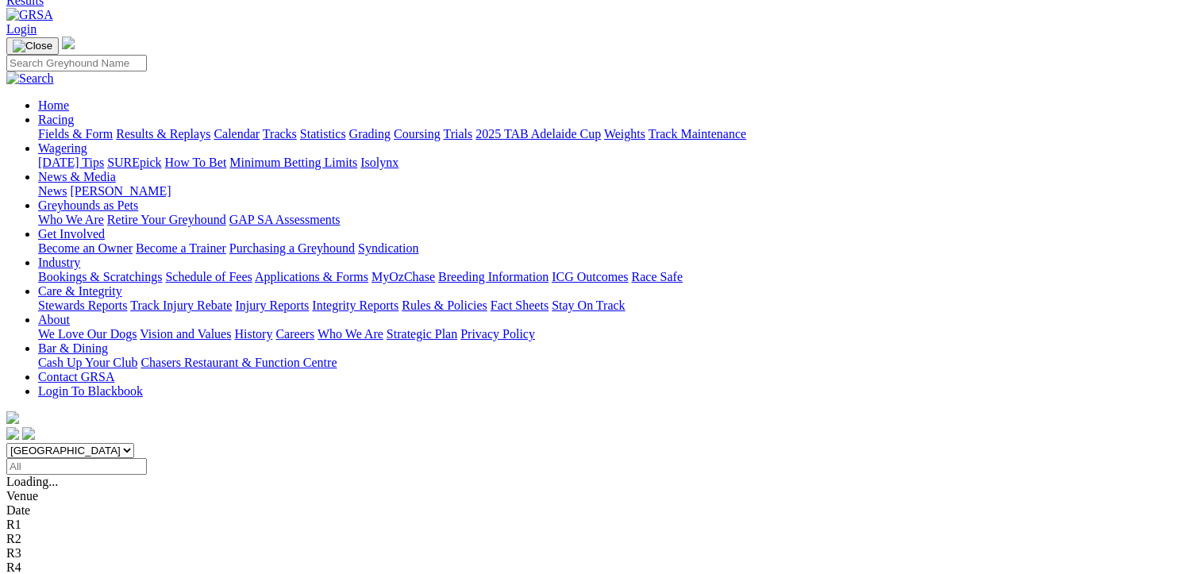
scroll to position [95, 0]
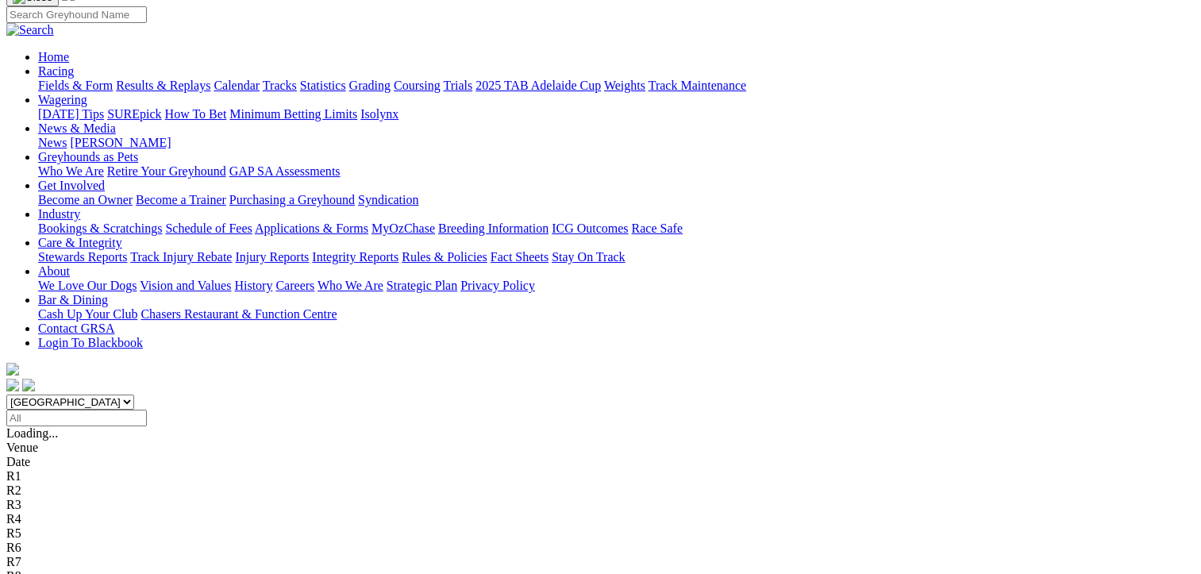
scroll to position [127, 0]
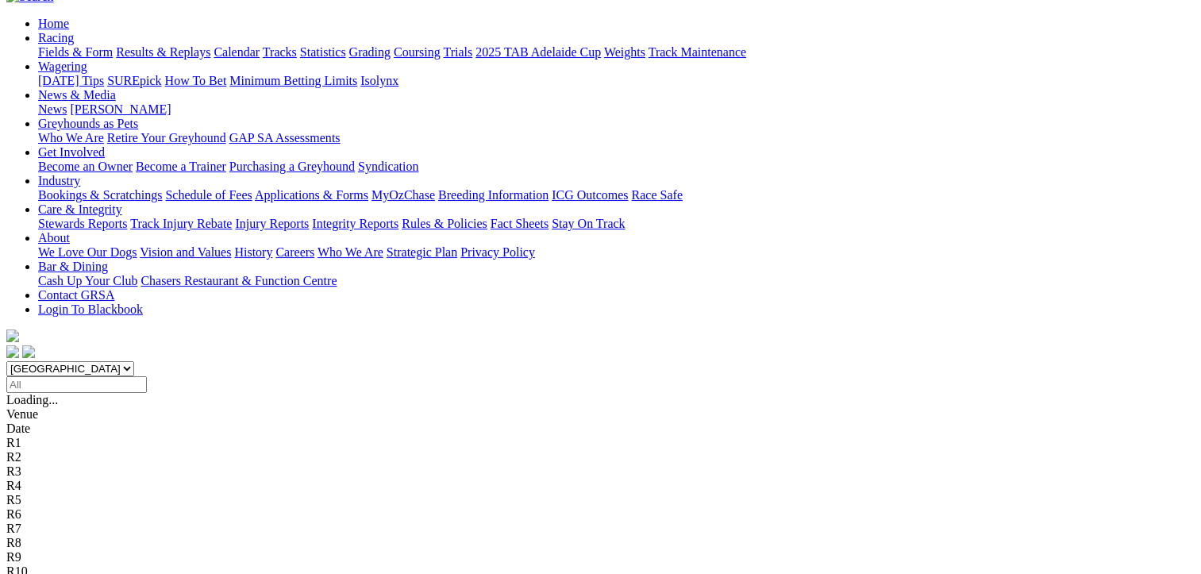
scroll to position [159, 0]
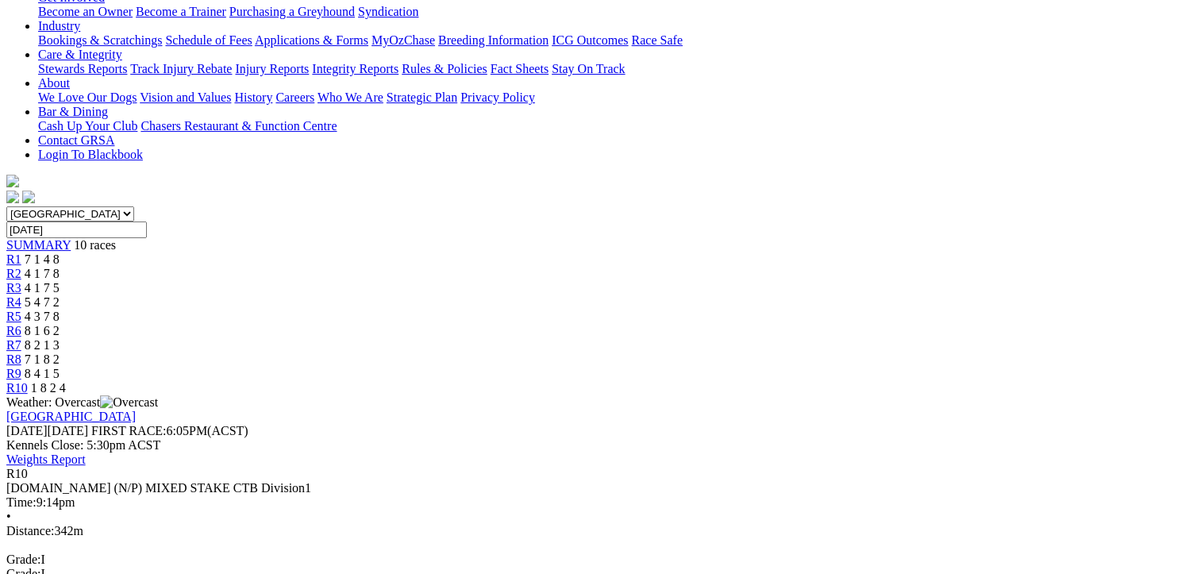
scroll to position [318, 0]
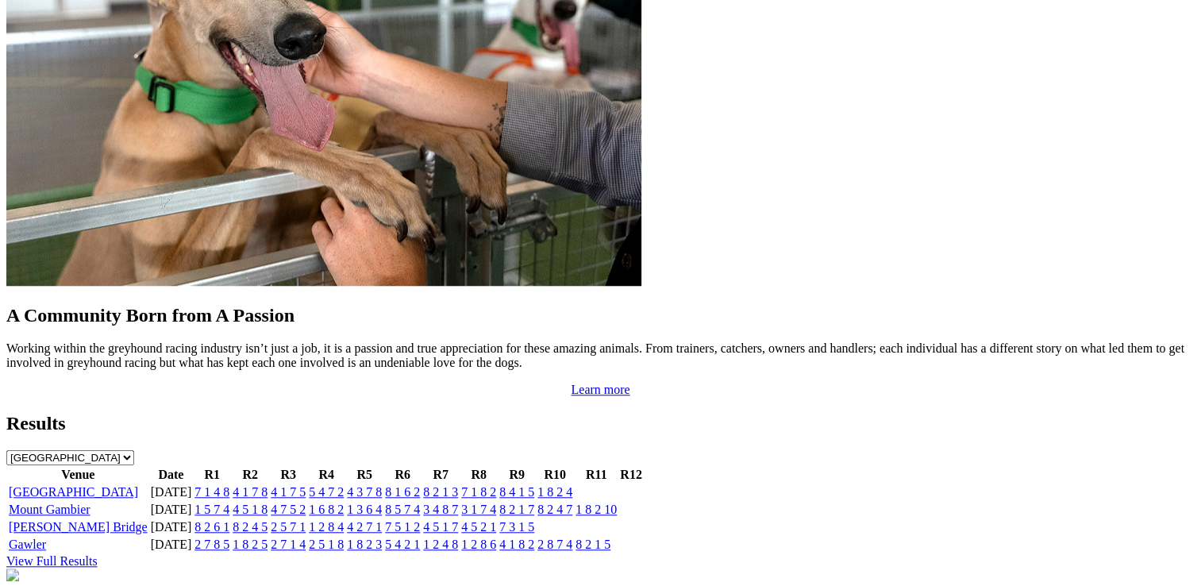
scroll to position [1350, 0]
click at [98, 553] on link "View Full Results" at bounding box center [51, 559] width 91 height 13
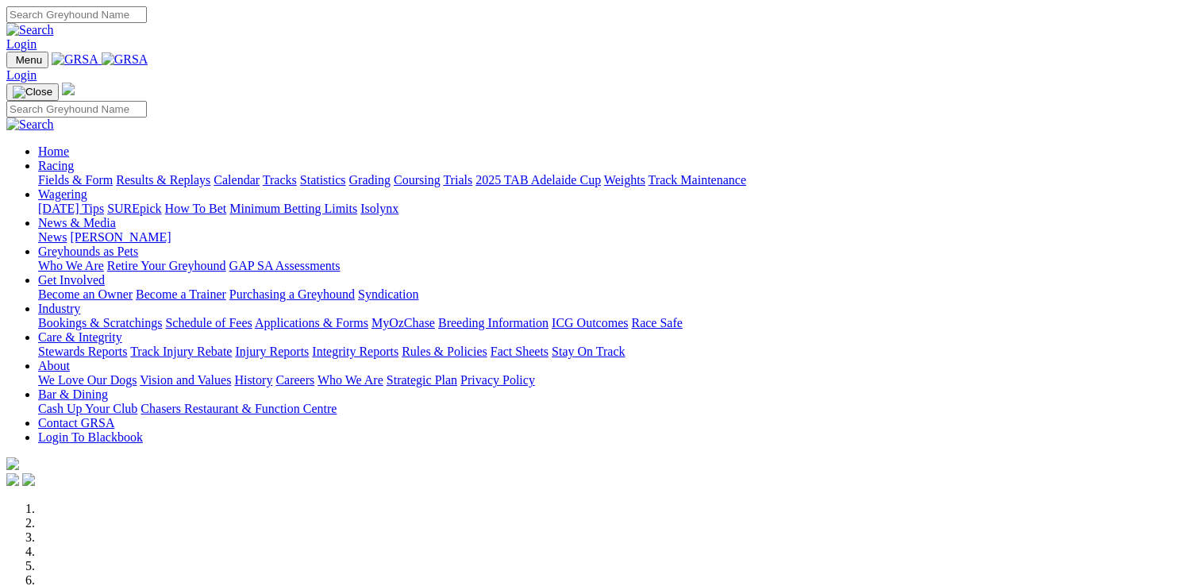
scroll to position [476, 0]
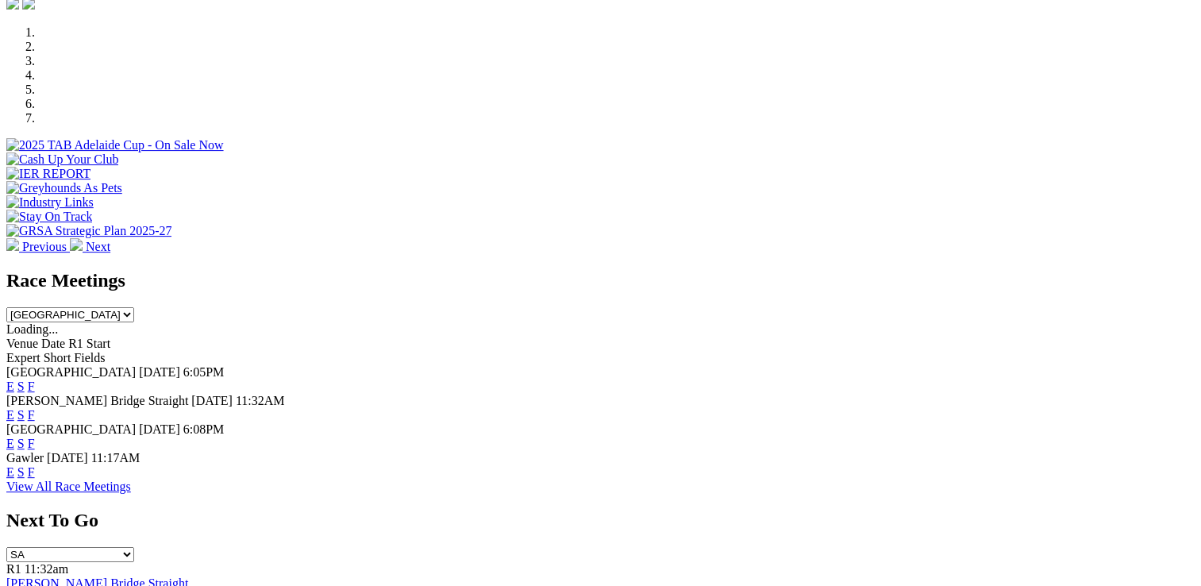
click at [131, 481] on link "View All Race Meetings" at bounding box center [68, 486] width 125 height 13
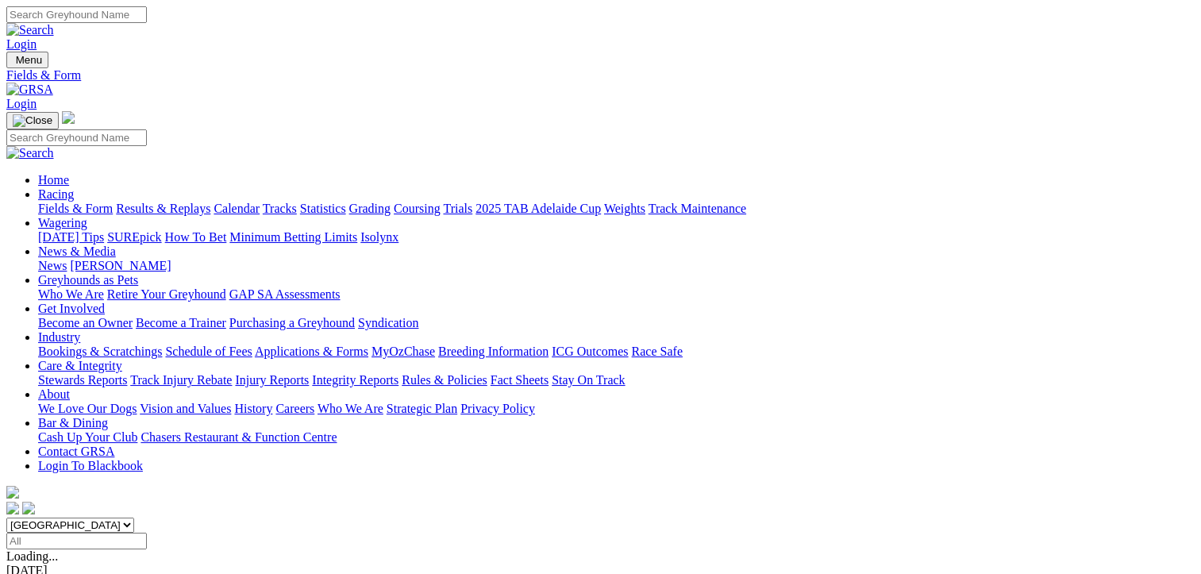
click at [175, 202] on link "Results & Replays" at bounding box center [163, 208] width 94 height 13
click at [173, 202] on link "Results & Replays" at bounding box center [163, 208] width 94 height 13
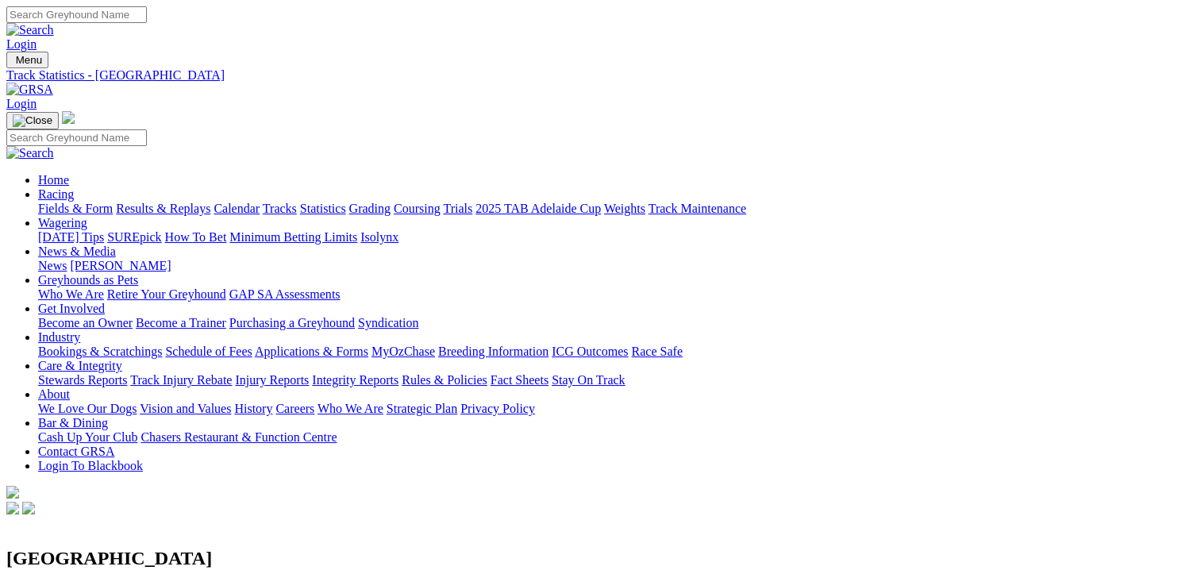
click at [165, 202] on link "Results & Replays" at bounding box center [163, 208] width 94 height 13
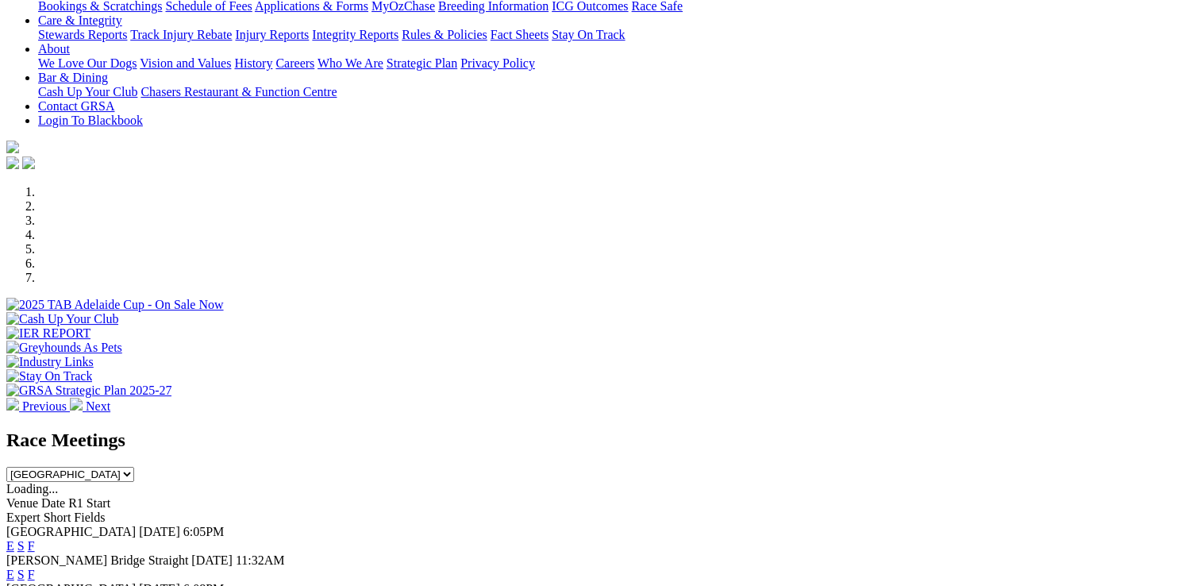
scroll to position [318, 0]
click at [35, 538] on link "F" at bounding box center [31, 544] width 7 height 13
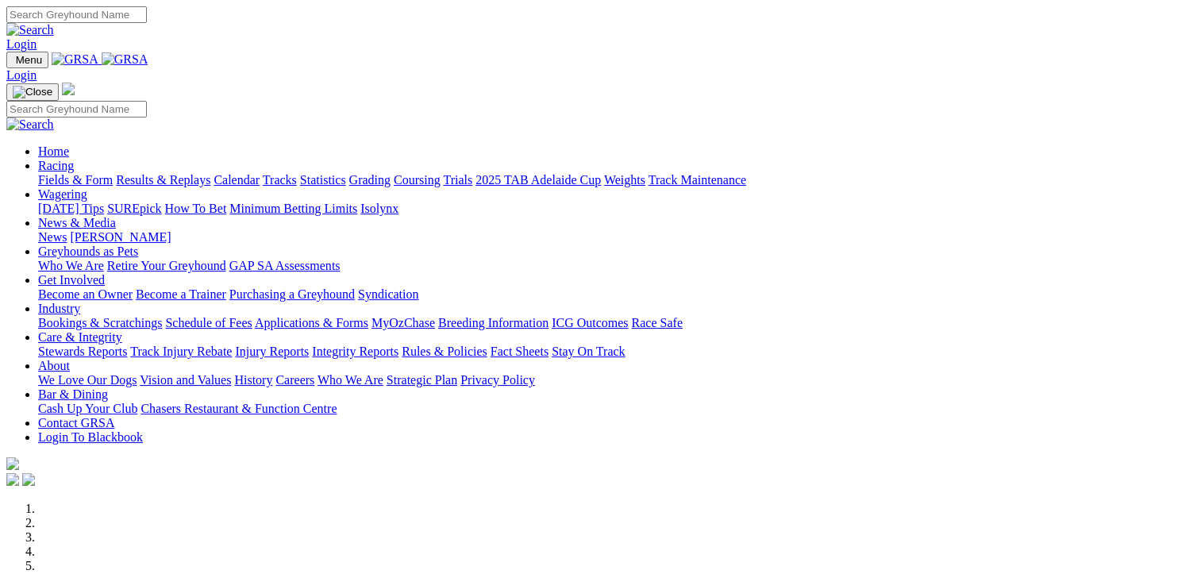
click at [74, 159] on link "Racing" at bounding box center [56, 165] width 36 height 13
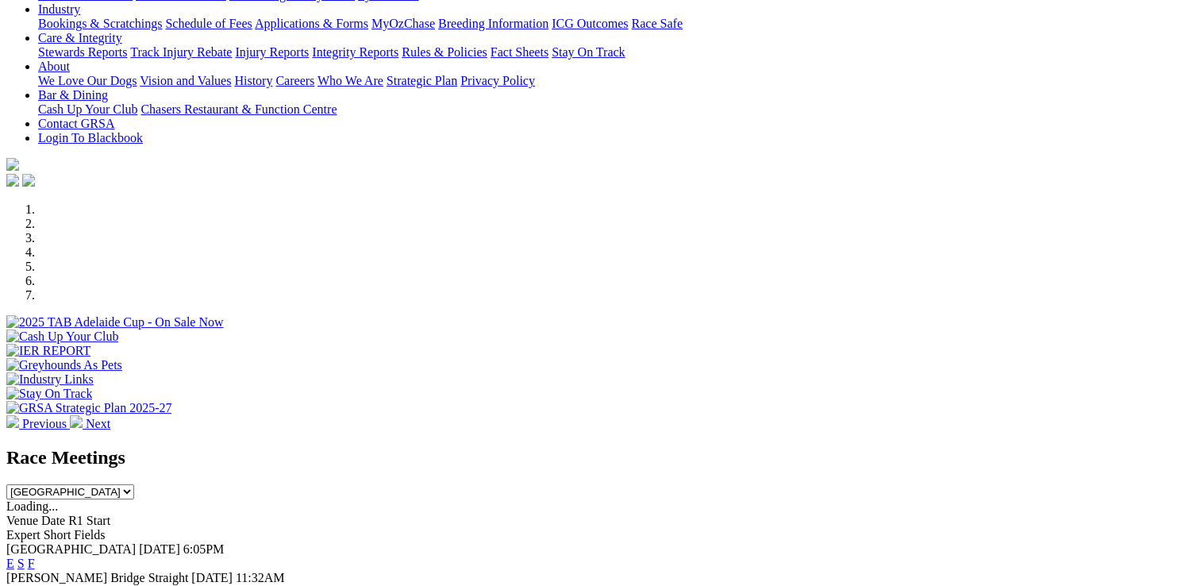
scroll to position [397, 0]
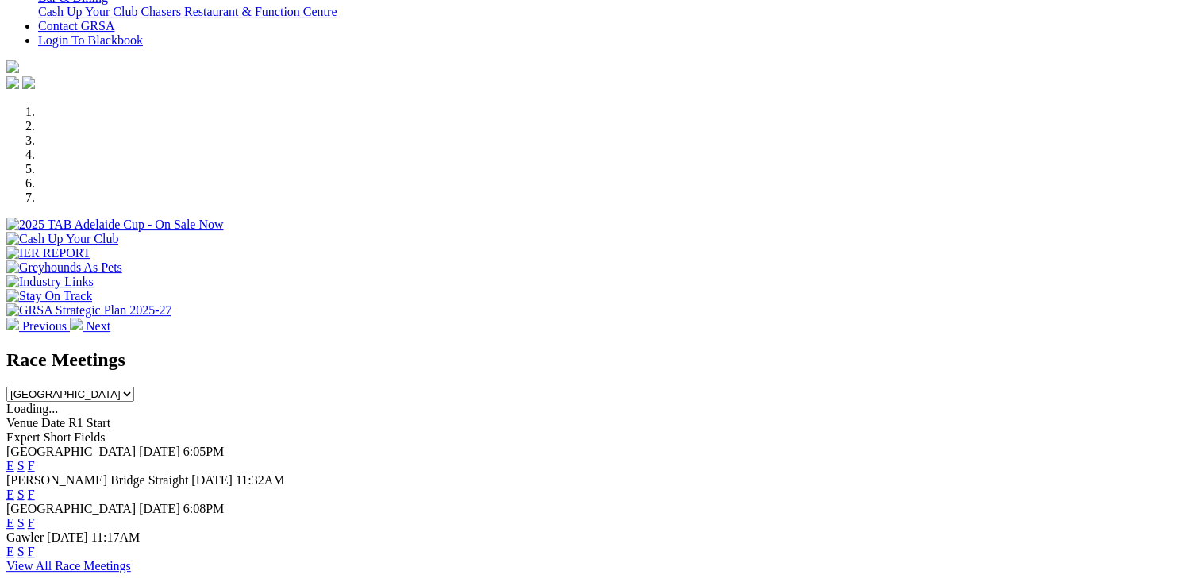
click at [35, 459] on link "F" at bounding box center [31, 465] width 7 height 13
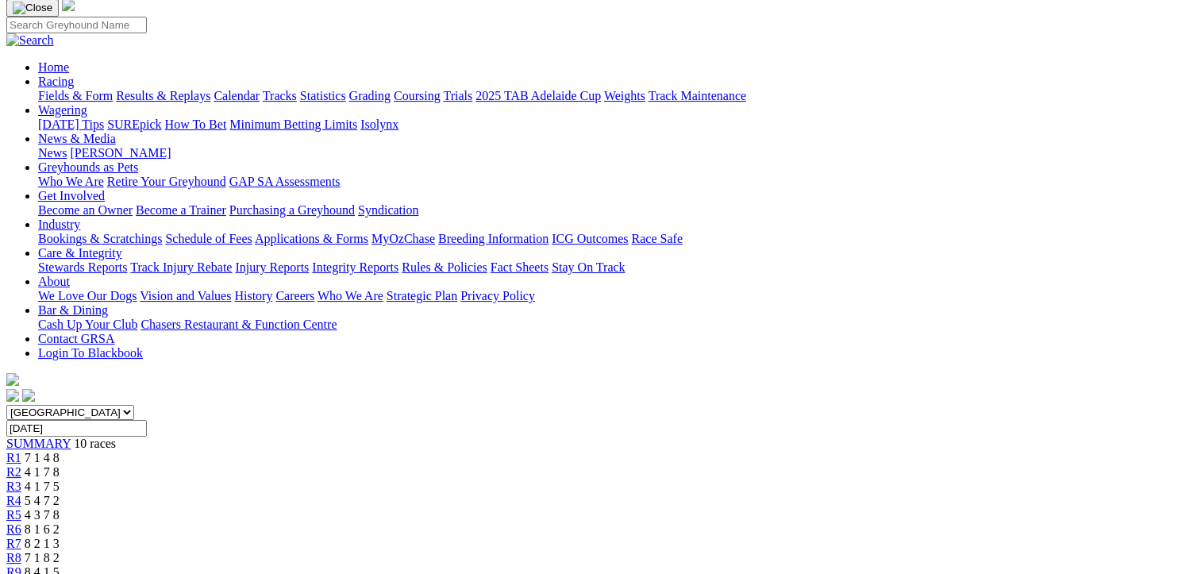
scroll to position [159, 0]
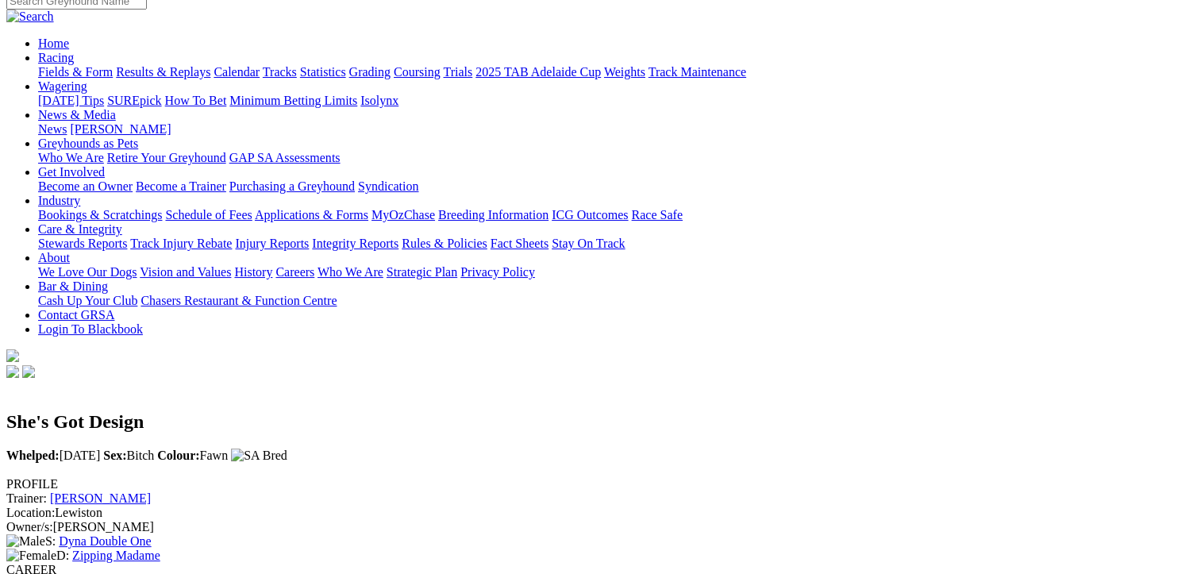
scroll to position [318, 0]
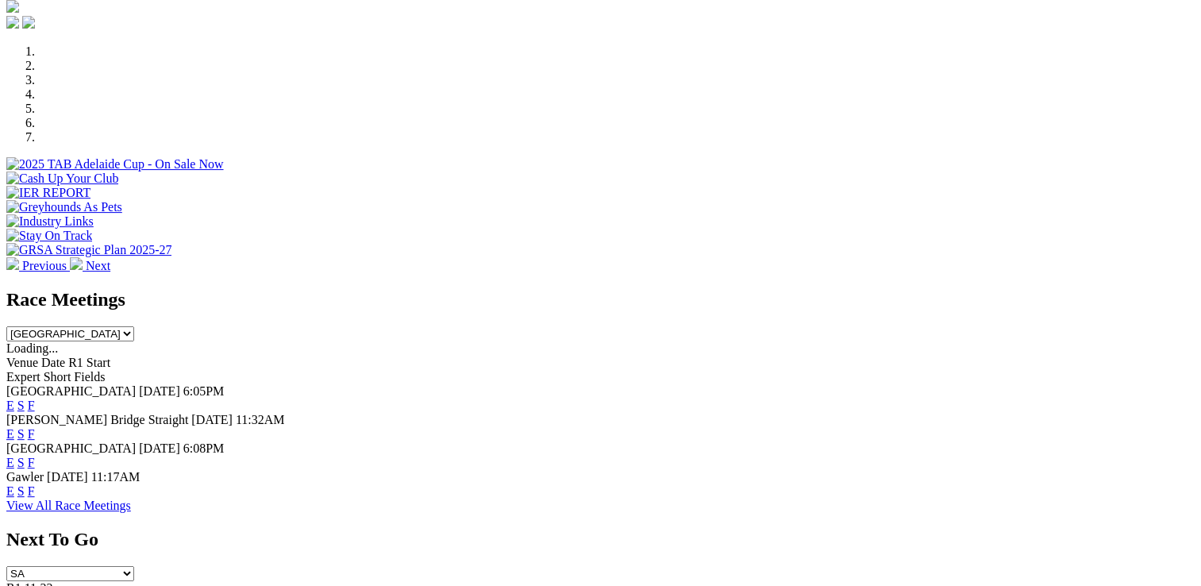
scroll to position [476, 0]
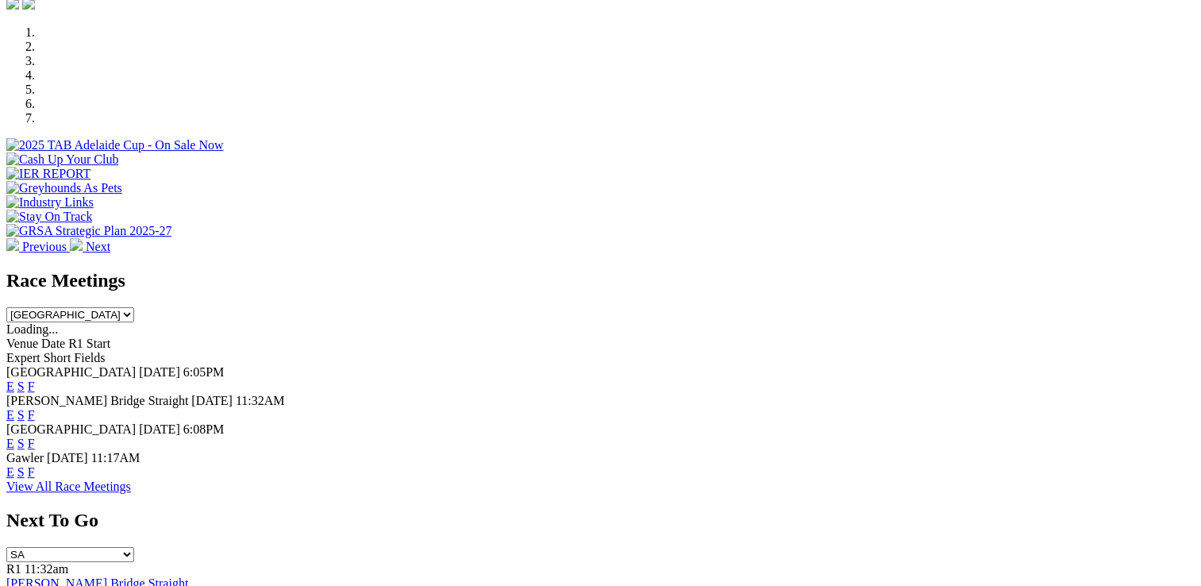
click at [35, 380] on link "F" at bounding box center [31, 386] width 7 height 13
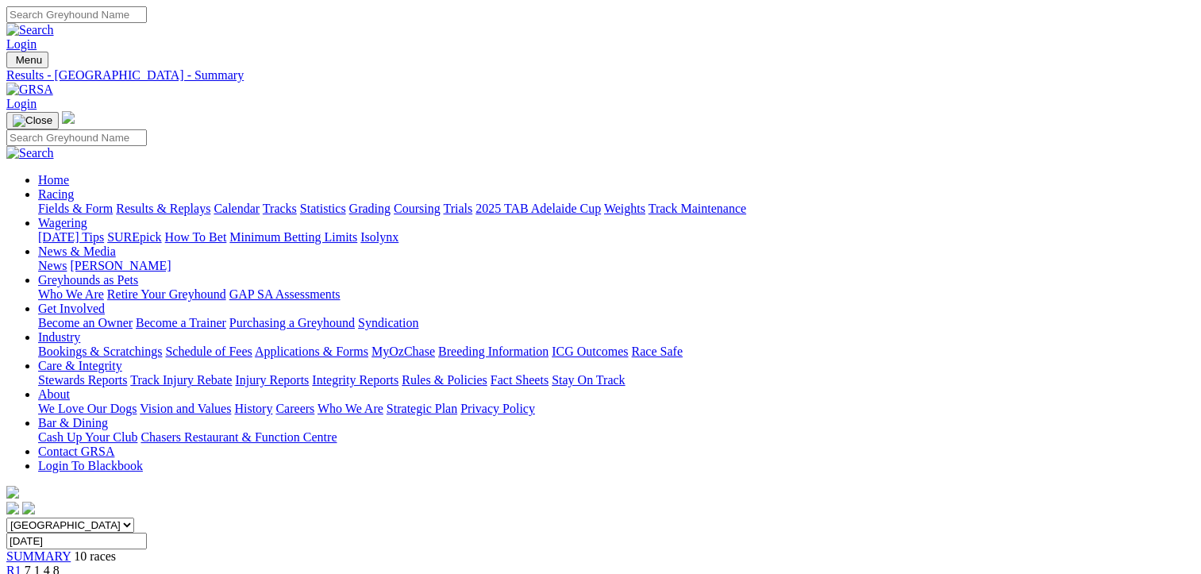
click at [147, 533] on input "[DATE]" at bounding box center [76, 541] width 141 height 17
click at [147, 533] on input "Monday, 6 Oct 2025" at bounding box center [76, 541] width 141 height 17
type input "Today, 6 Oct 2025"
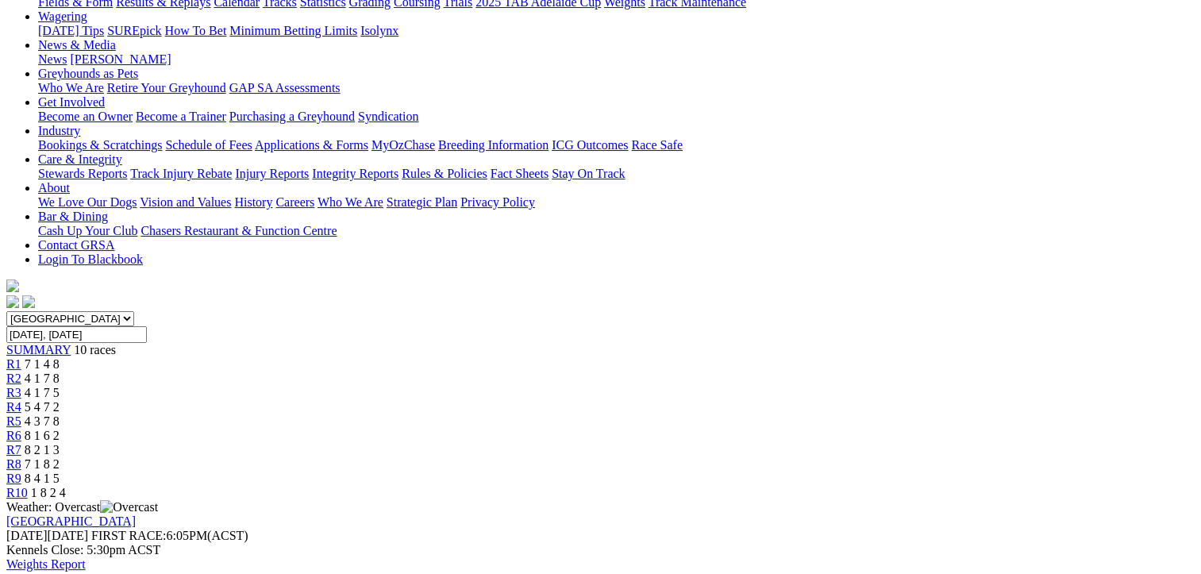
scroll to position [238, 0]
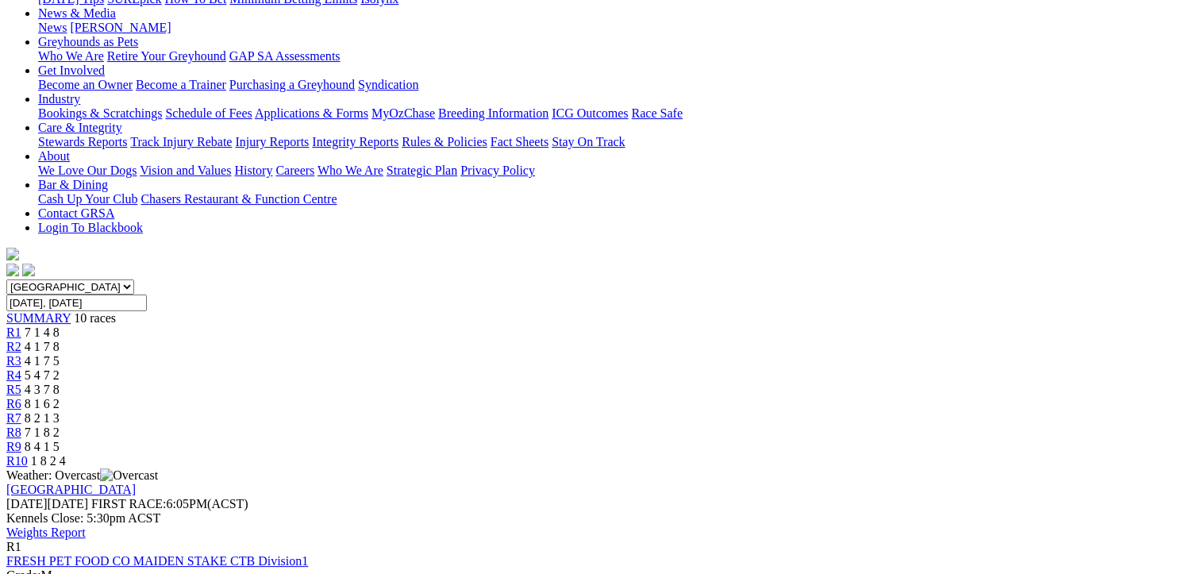
click at [86, 526] on link "Weights Report" at bounding box center [45, 532] width 79 height 13
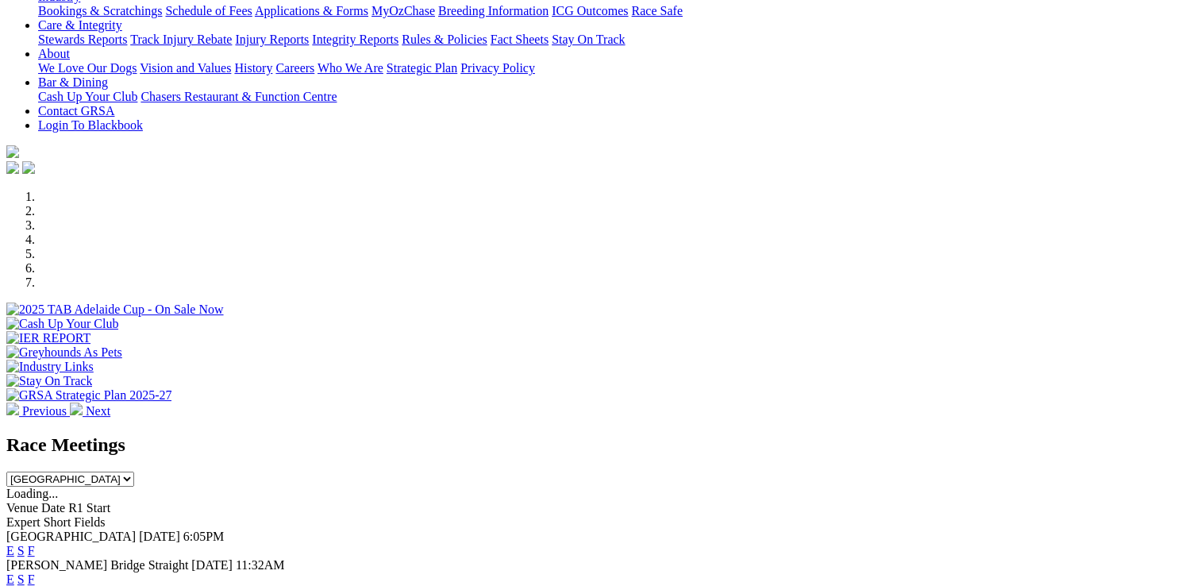
scroll to position [397, 0]
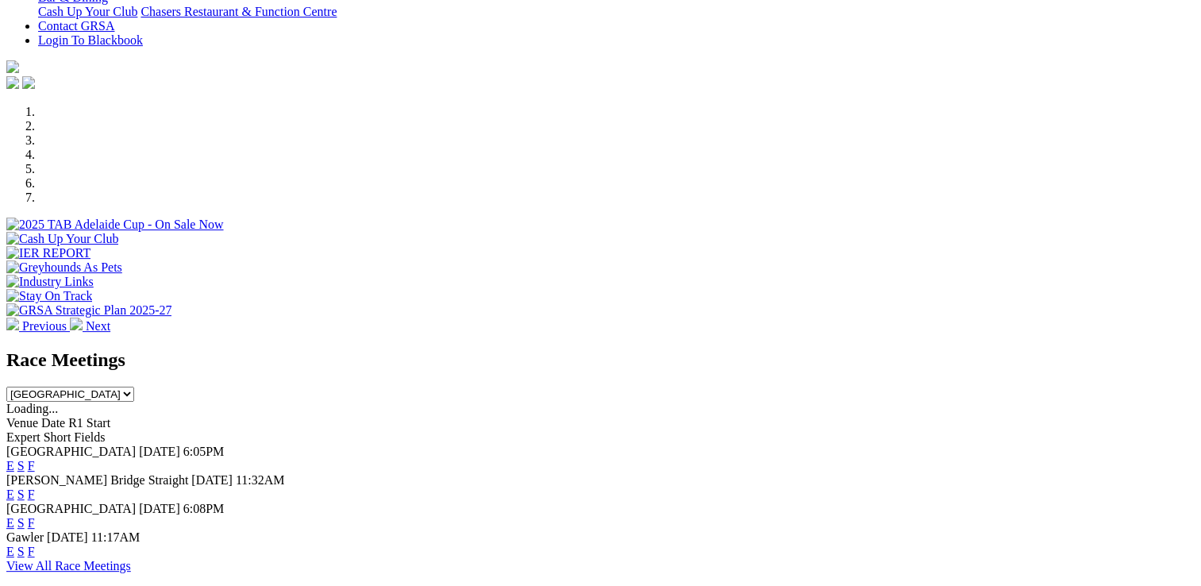
click at [35, 459] on link "F" at bounding box center [31, 465] width 7 height 13
